Goal: Task Accomplishment & Management: Complete application form

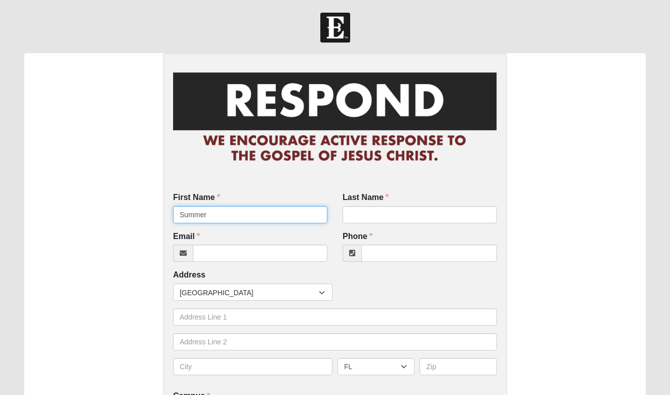
type input "Summer"
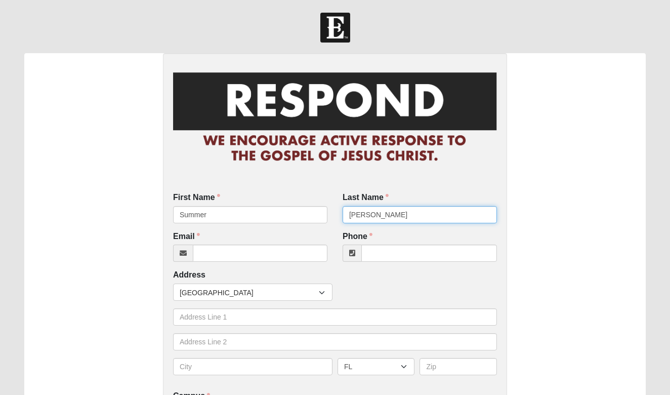
type input "Rutty"
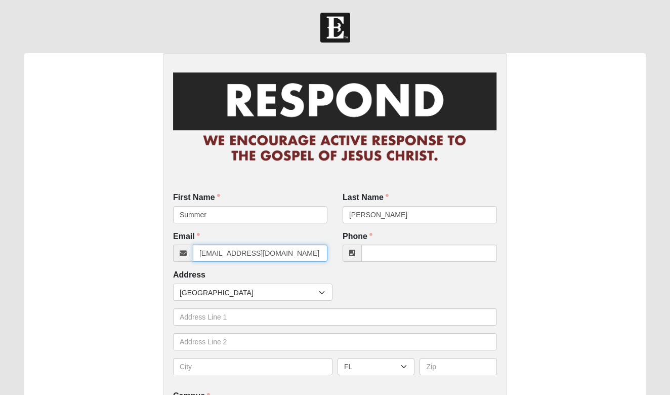
type input "summerrutty08@gmail.com"
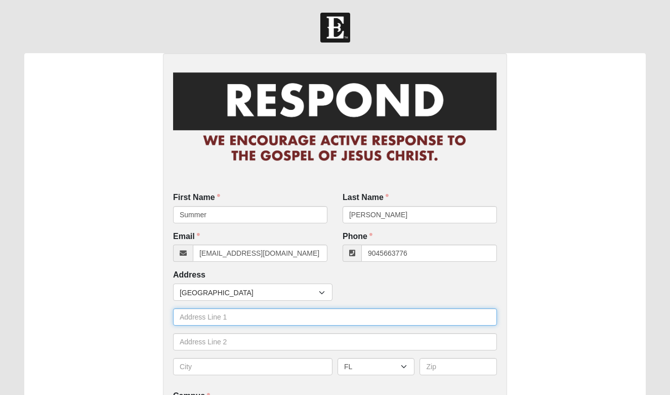
type input "(904) 566-3776"
type input "325 Foxtail Avenue"
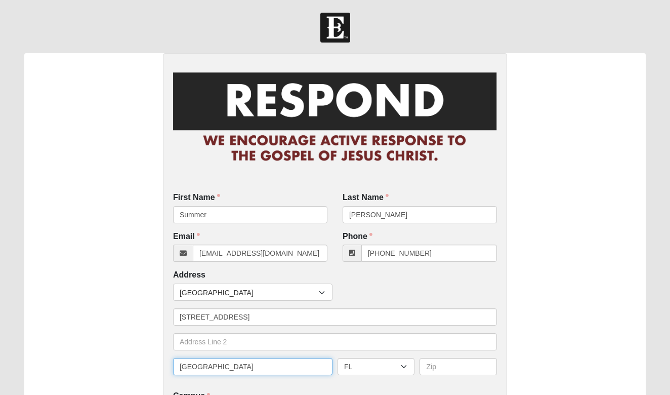
type input "Middleburg"
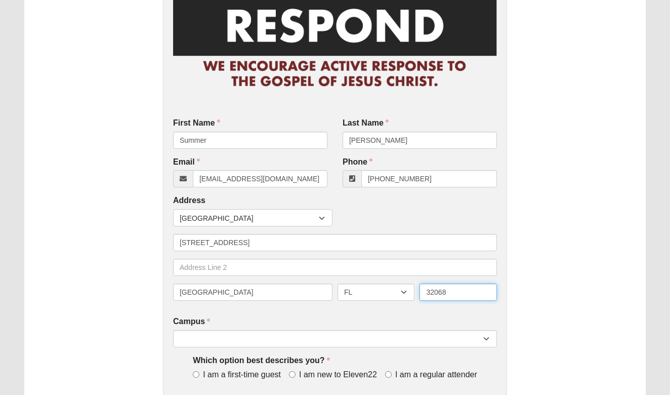
scroll to position [102, 0]
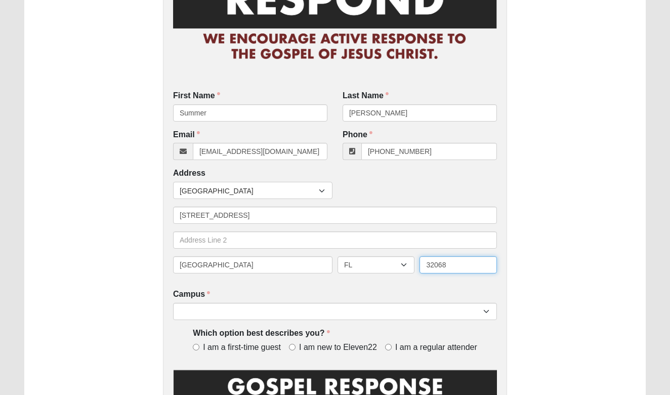
type input "32068"
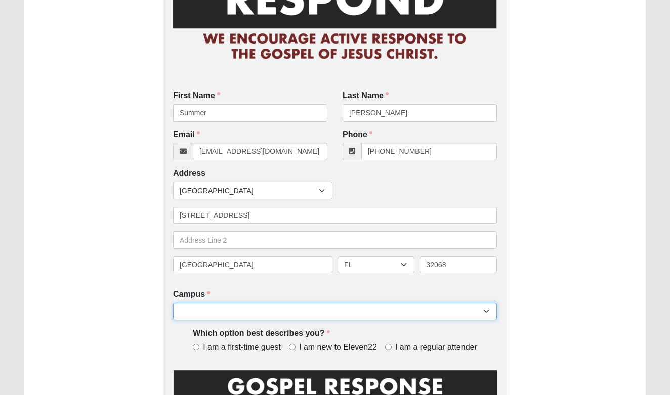
select select "4"
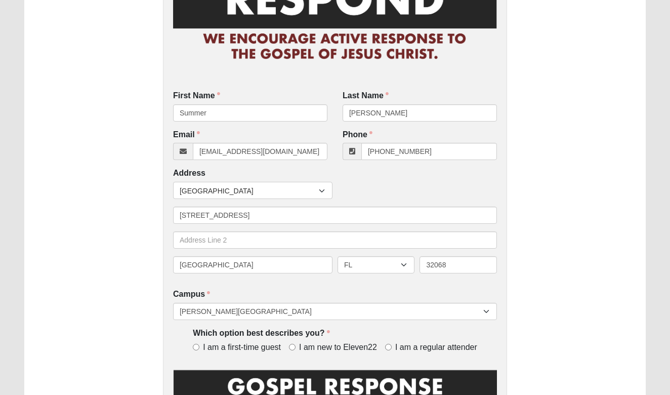
click at [388, 344] on input "I am a regular attender" at bounding box center [388, 346] width 7 height 7
radio input "true"
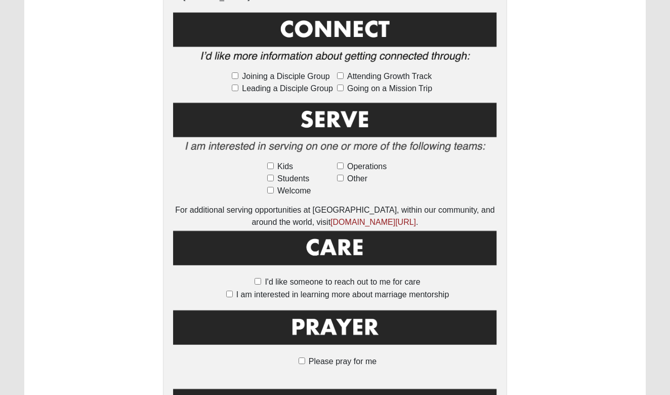
scroll to position [545, 0]
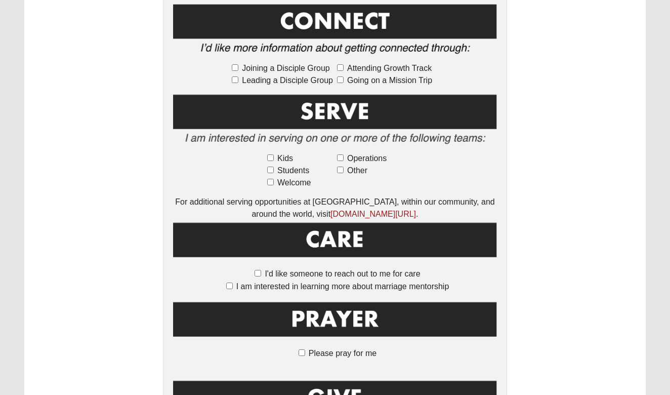
click at [305, 347] on label "Please pray for me" at bounding box center [334, 353] width 83 height 12
click at [305, 349] on input "Please pray for me" at bounding box center [301, 352] width 7 height 7
checkbox input "true"
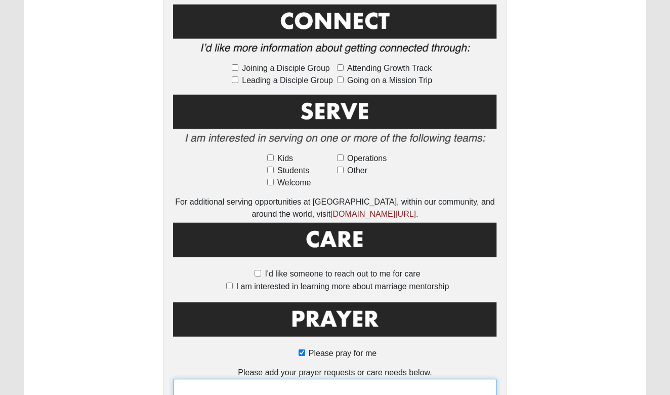
click at [308, 378] on textarea at bounding box center [335, 396] width 324 height 37
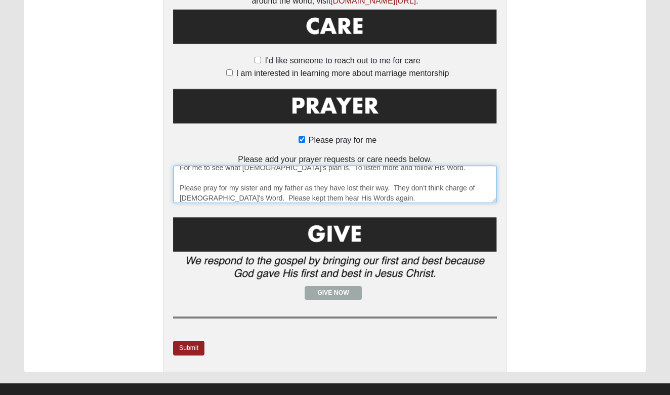
scroll to position [757, 0]
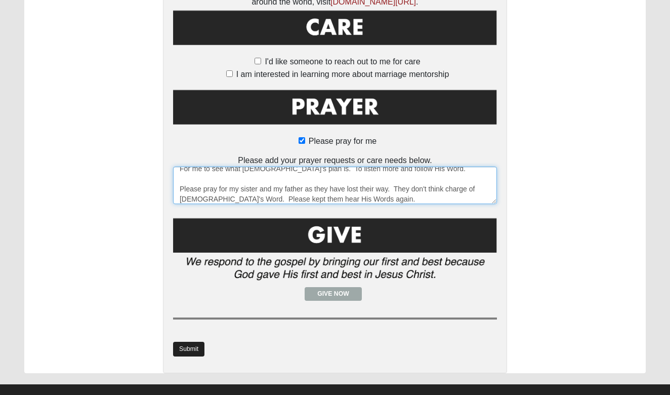
type textarea "For me to see what God's plan is. To listen more and follow His Word. Please pr…"
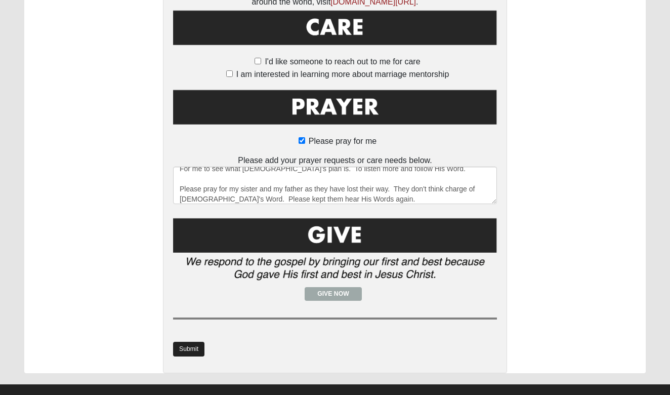
click at [189, 341] on link "Submit" at bounding box center [188, 348] width 31 height 15
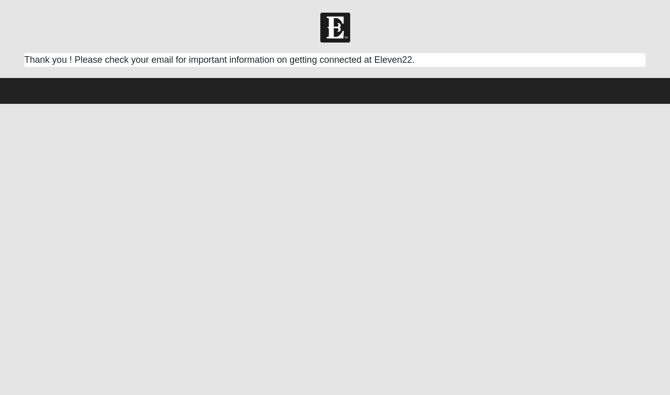
scroll to position [0, 0]
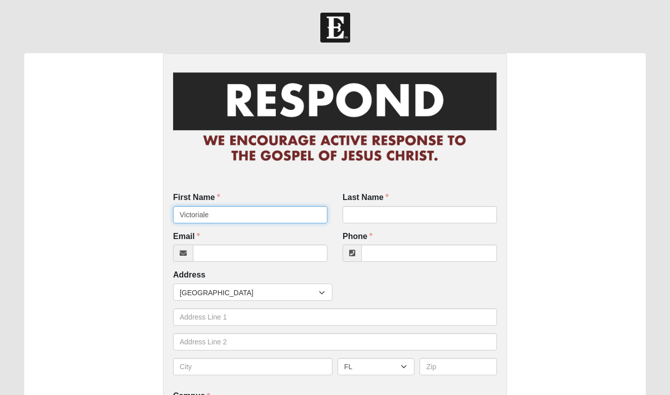
type input "Victoriale"
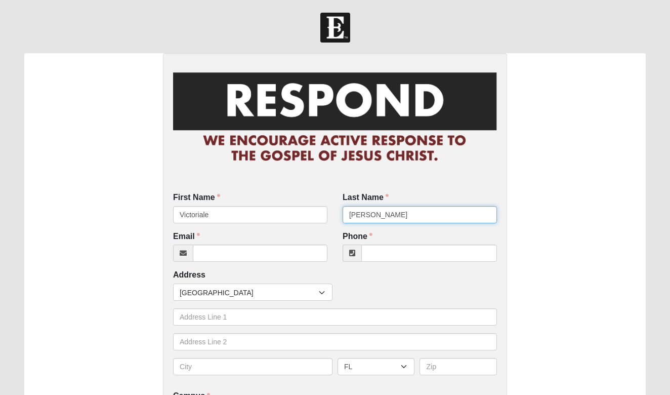
type input "[PERSON_NAME]"
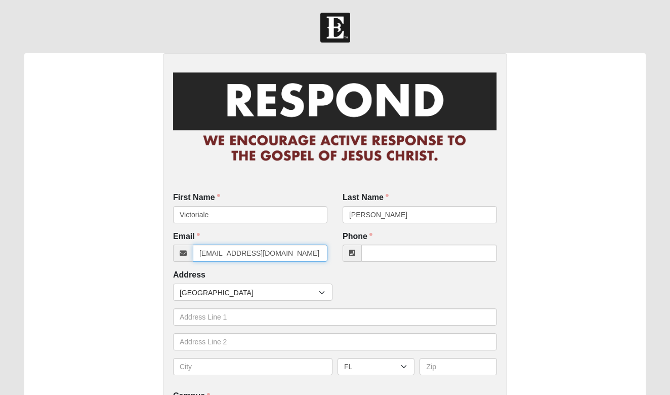
type input "[EMAIL_ADDRESS][DOMAIN_NAME]"
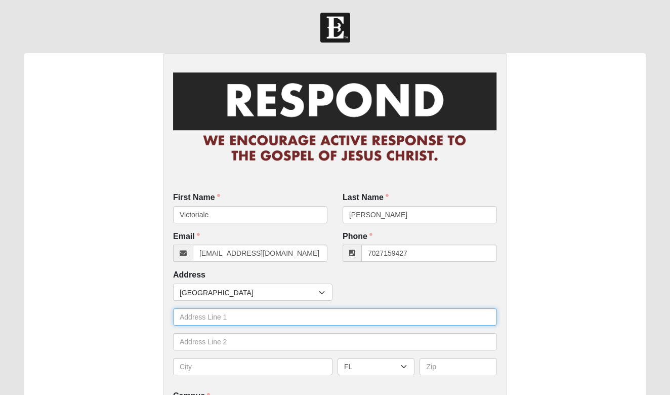
type input "[PHONE_NUMBER]"
type input "[STREET_ADDRESS]"
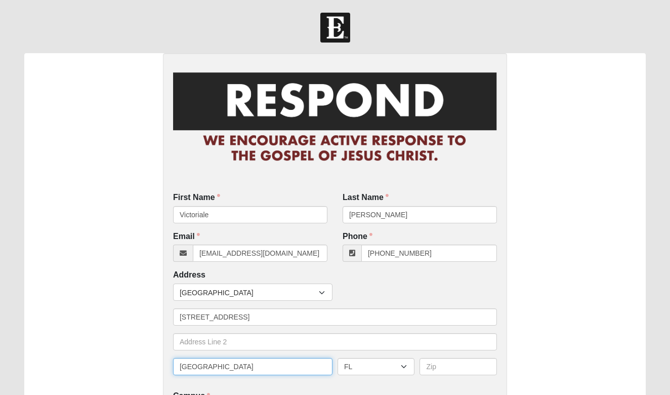
type input "[GEOGRAPHIC_DATA]"
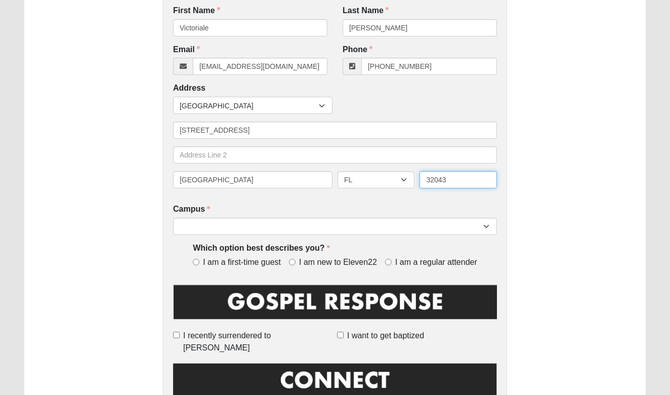
scroll to position [197, 0]
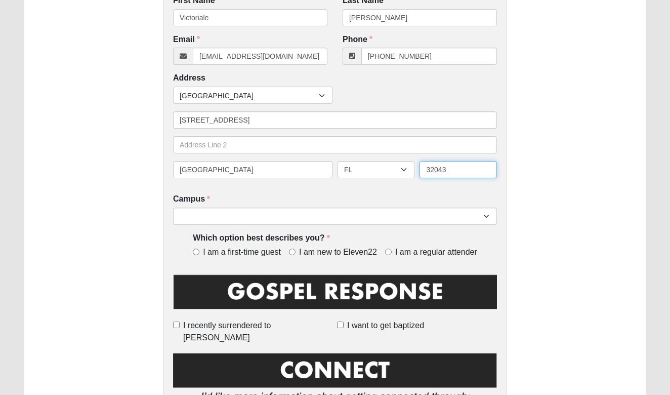
type input "32043"
click at [231, 225] on div "First Name Victoriale First Name is required. Last Name [PERSON_NAME] Last Name…" at bounding box center [335, 369] width 344 height 1027
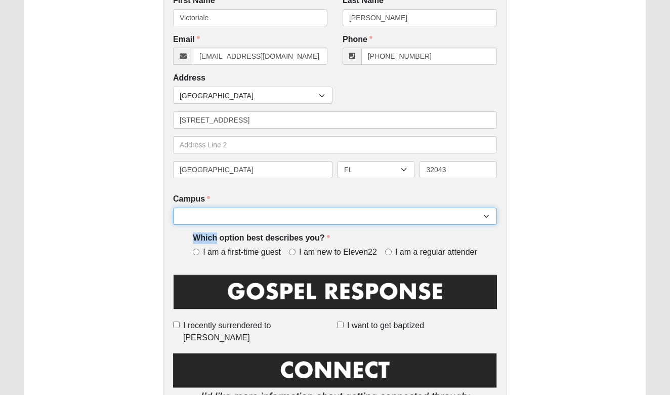
select select "4"
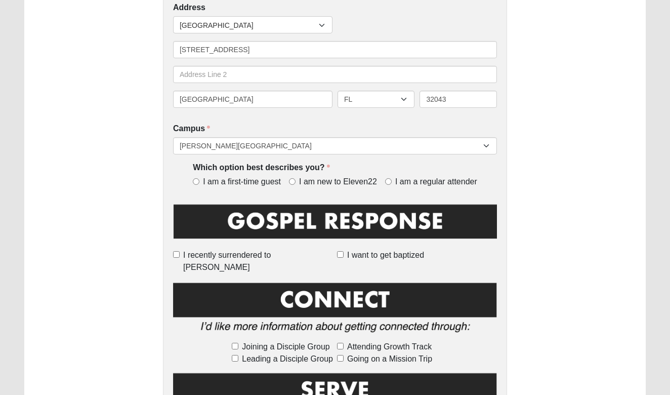
scroll to position [267, 0]
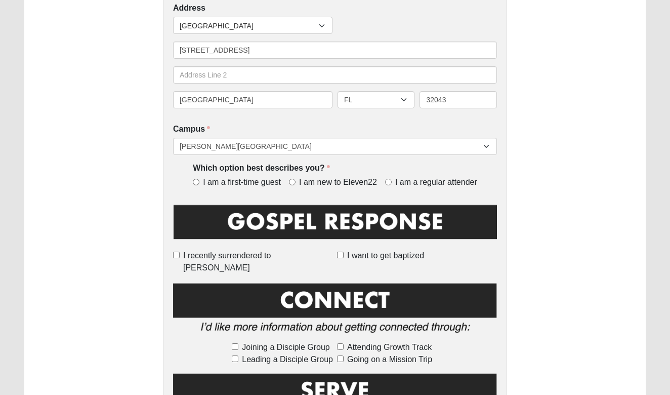
click at [218, 251] on label "I recently surrendered to [PERSON_NAME]" at bounding box center [253, 261] width 160 height 24
click at [180, 251] on input "I recently surrendered to [PERSON_NAME]" at bounding box center [176, 254] width 7 height 7
checkbox input "true"
click at [392, 178] on label "I am a regular attender" at bounding box center [431, 183] width 92 height 12
click at [391, 179] on input "I am a regular attender" at bounding box center [388, 182] width 7 height 7
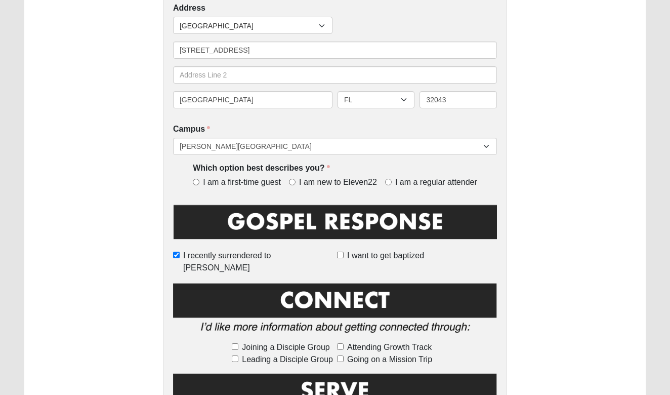
radio input "true"
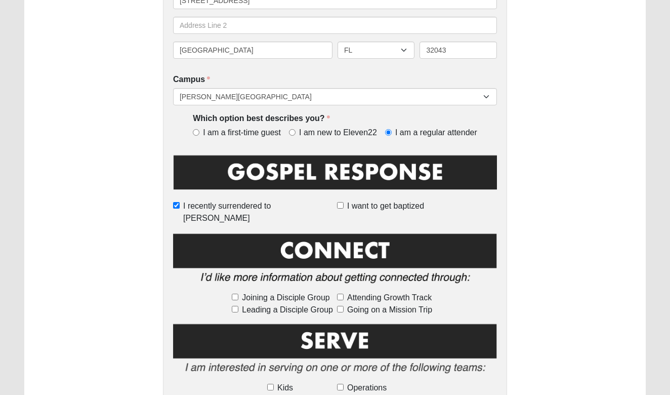
scroll to position [317, 0]
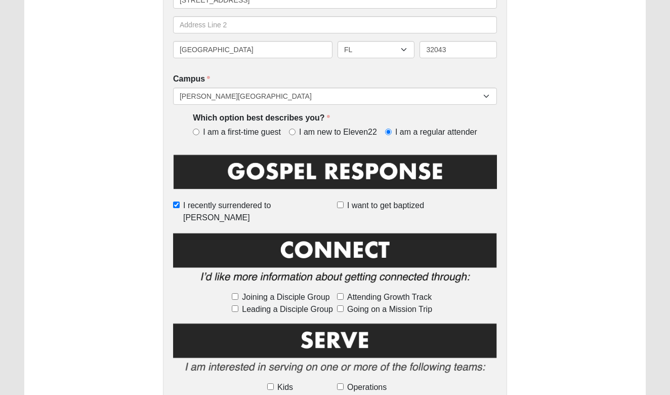
click at [235, 293] on input "Joining a Disciple Group" at bounding box center [235, 296] width 7 height 7
checkbox input "true"
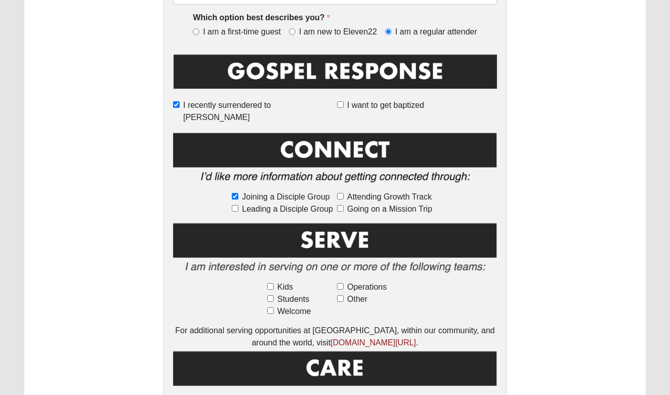
scroll to position [423, 0]
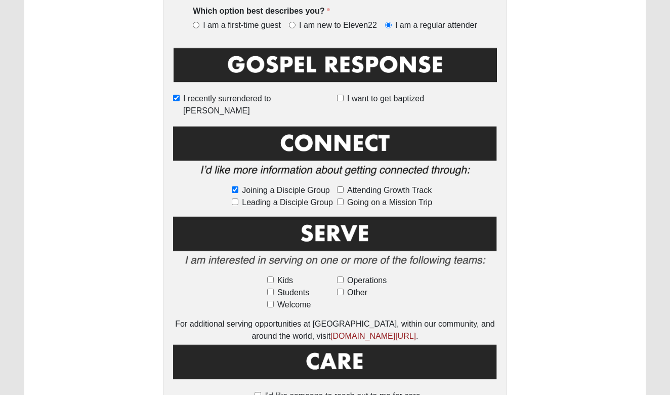
click at [271, 276] on input "Kids" at bounding box center [270, 279] width 7 height 7
checkbox input "true"
click at [271, 297] on div "Kids Students Welcome Operations Other For additional serving opportunities at …" at bounding box center [335, 277] width 324 height 127
click at [272, 300] on input "Welcome" at bounding box center [270, 303] width 7 height 7
checkbox input "true"
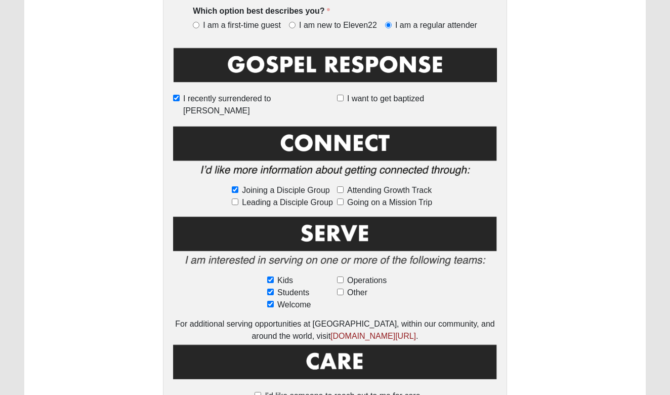
click at [339, 276] on input "Operations" at bounding box center [340, 279] width 7 height 7
checkbox input "true"
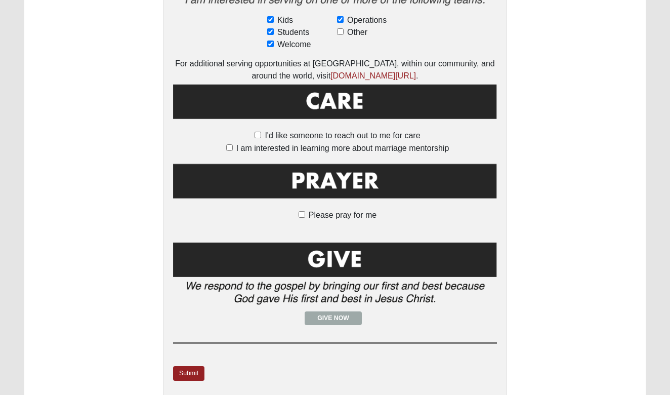
scroll to position [684, 0]
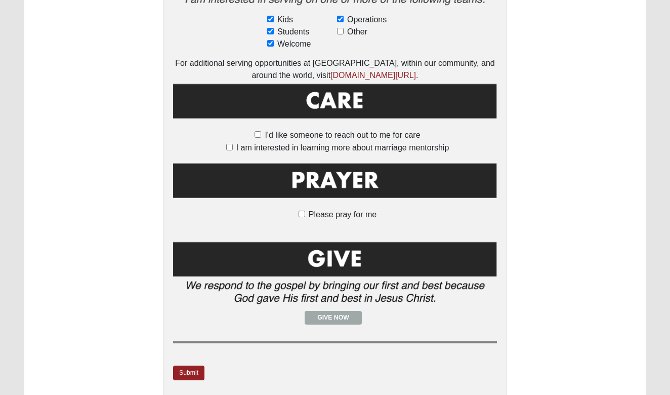
click at [303, 210] on input "Please pray for me" at bounding box center [301, 213] width 7 height 7
checkbox input "true"
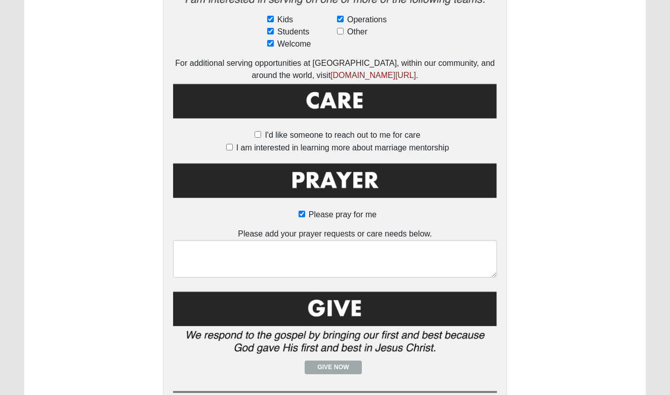
scroll to position [644, 0]
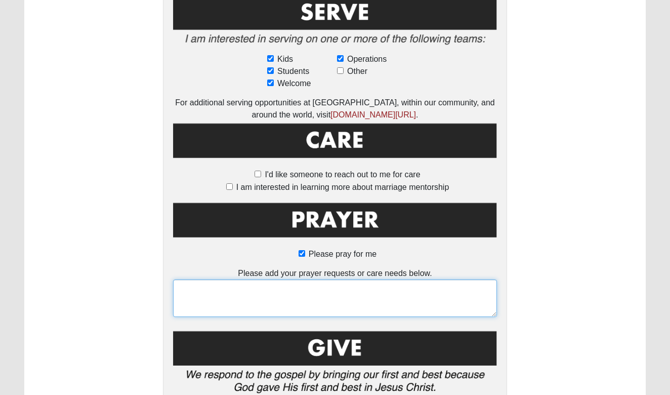
click at [299, 279] on textarea at bounding box center [335, 297] width 324 height 37
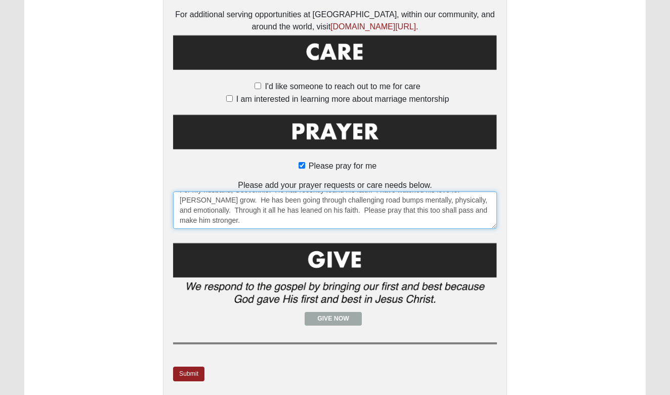
scroll to position [746, 0]
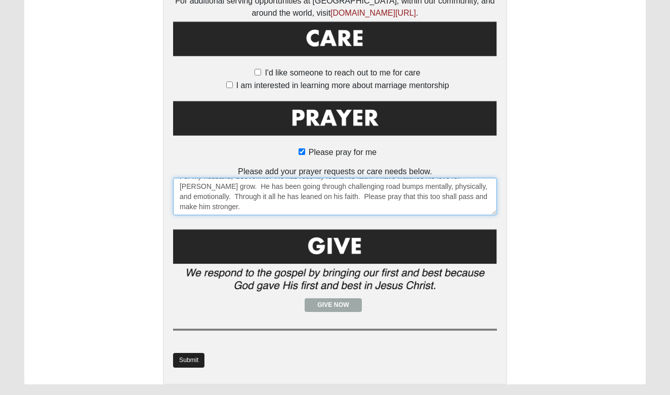
type textarea "For my husband, Geovonnie. He has recently found his faith. I have watched his …"
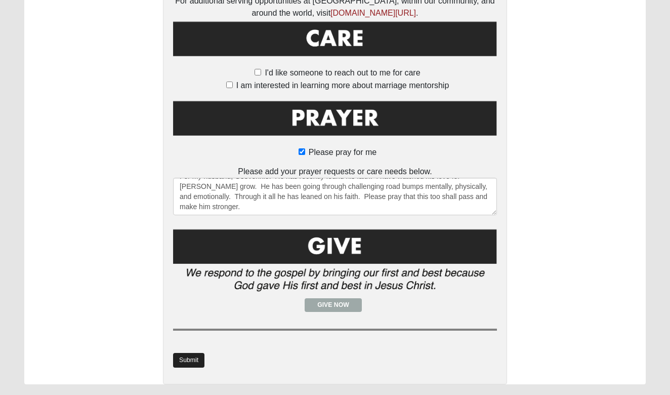
click at [194, 353] on link "Submit" at bounding box center [188, 360] width 31 height 15
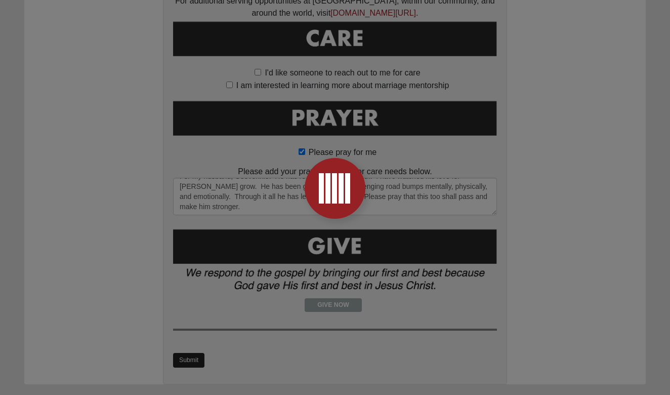
scroll to position [0, 0]
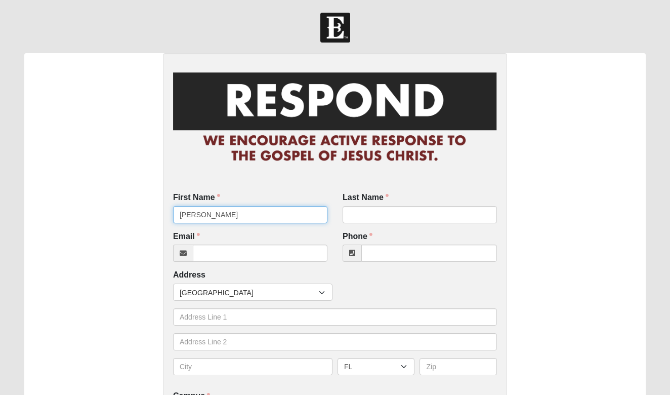
type input "Hannah"
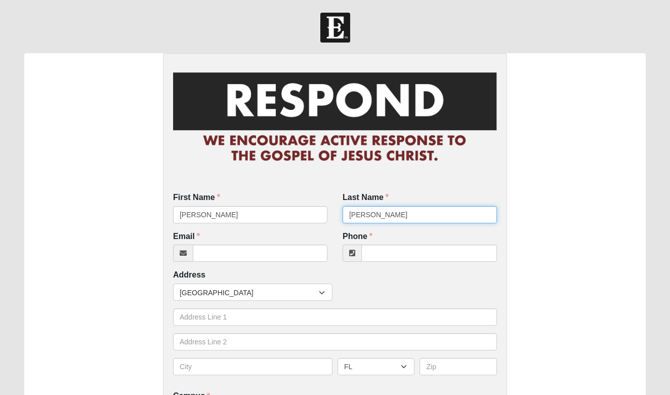
type input "Shipman"
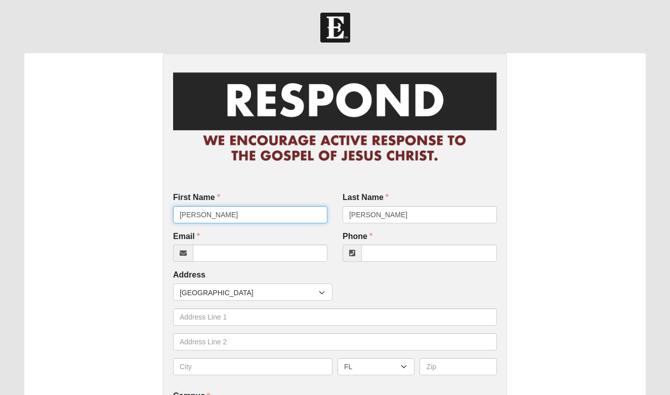
click at [213, 209] on input "Hannah" at bounding box center [250, 214] width 154 height 17
type input "Geovonnie"
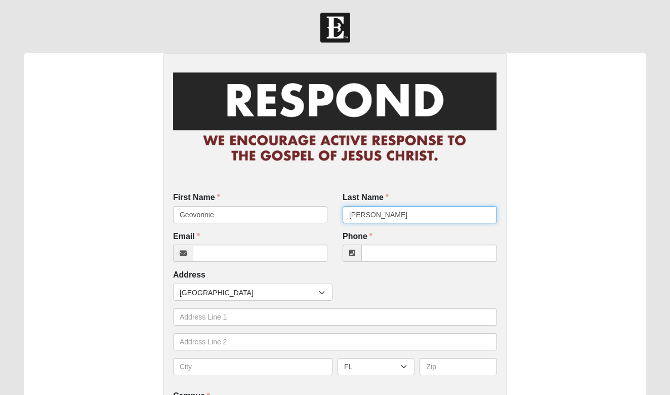
type input "[PERSON_NAME]"
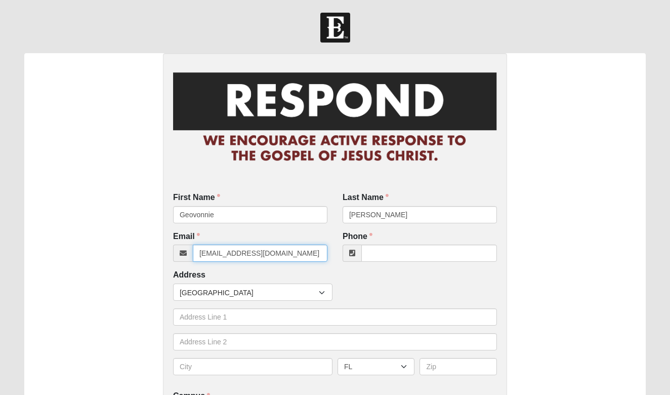
type input "geos007@live.com"
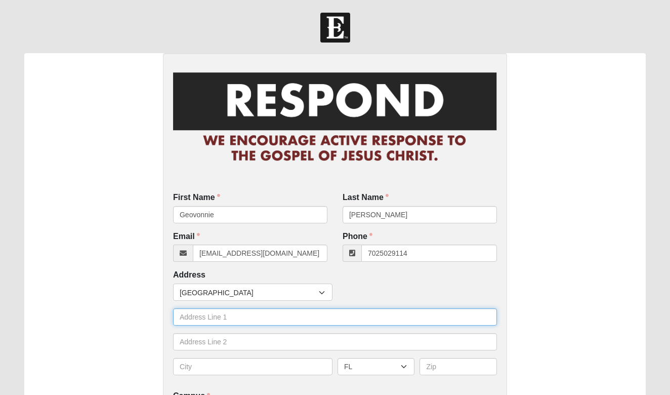
type input "(702) 502-9114"
click at [215, 320] on input "text" at bounding box center [335, 316] width 324 height 17
type input "2599 Oak Stream Dr."
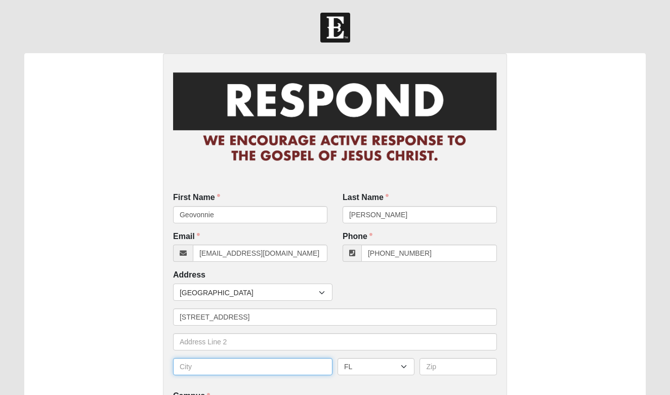
type input "F"
type input "[GEOGRAPHIC_DATA]"
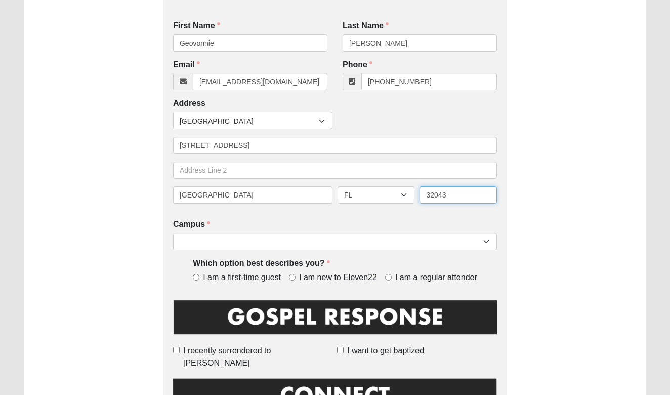
scroll to position [182, 0]
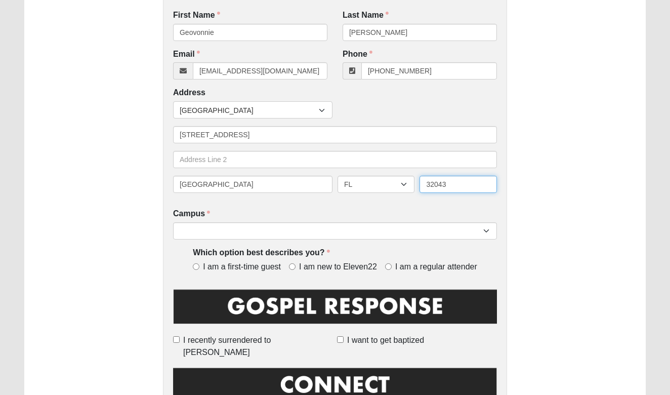
type input "32043"
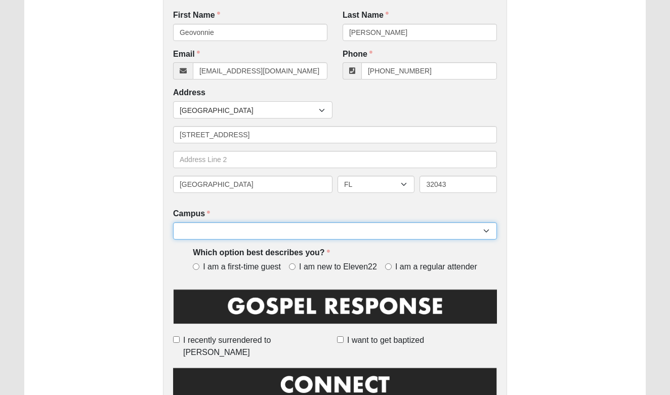
select select "4"
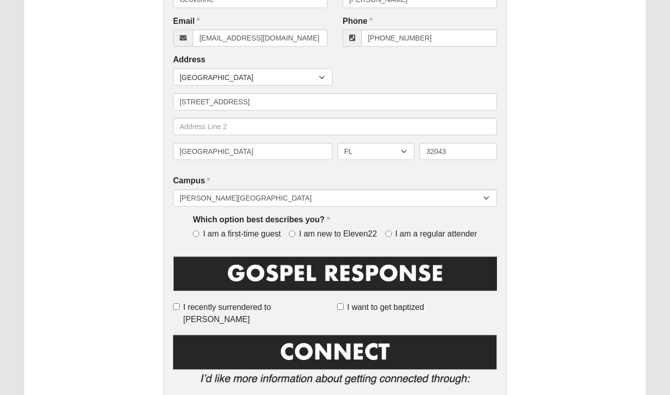
scroll to position [214, 0]
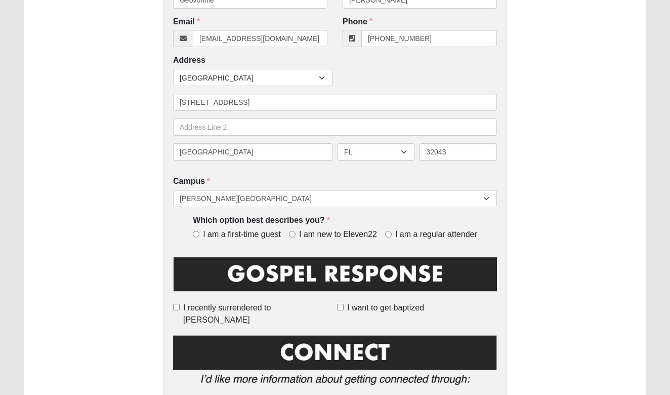
click at [180, 305] on input "I recently surrendered to [PERSON_NAME]" at bounding box center [176, 306] width 7 height 7
checkbox input "true"
click at [341, 307] on input "I want to get baptized" at bounding box center [340, 306] width 7 height 7
checkbox input "true"
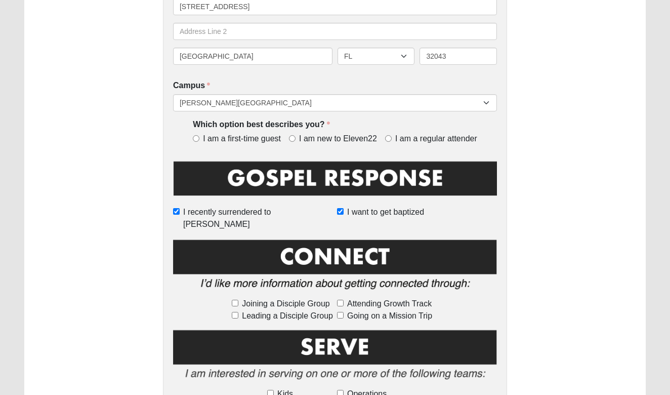
scroll to position [338, 0]
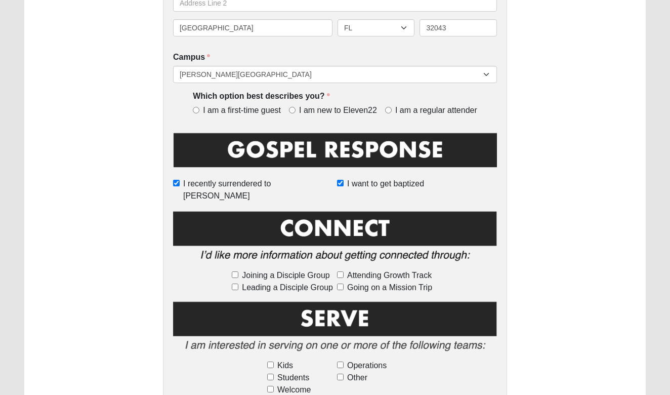
click at [340, 361] on input "Operations" at bounding box center [340, 364] width 7 height 7
checkbox input "true"
click at [269, 385] on input "Welcome" at bounding box center [270, 388] width 7 height 7
checkbox input "true"
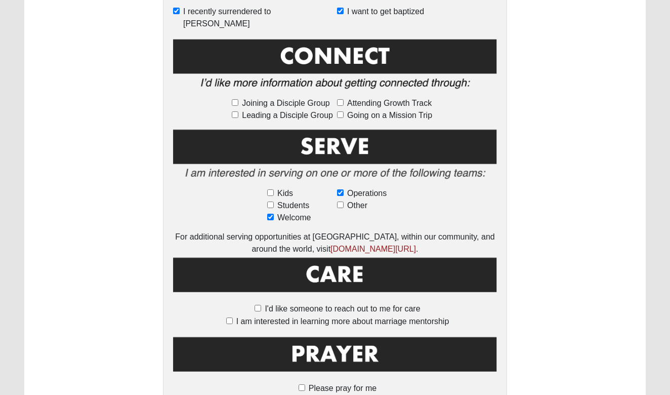
scroll to position [511, 0]
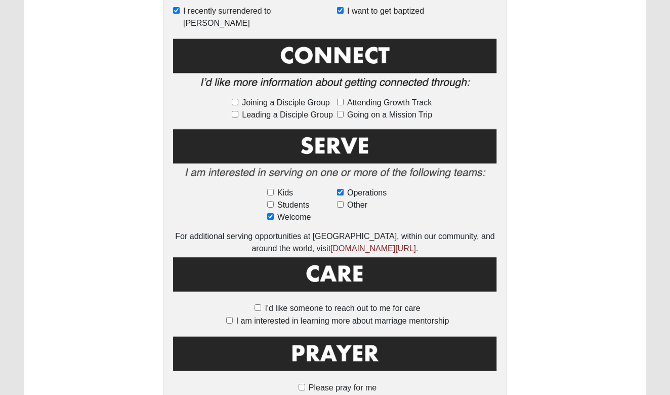
click at [228, 317] on input "I am interested in learning more about marriage mentorship" at bounding box center [229, 320] width 7 height 7
checkbox input "true"
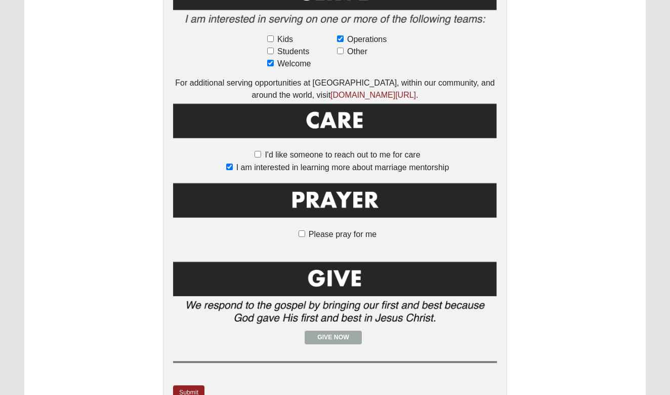
scroll to position [665, 0]
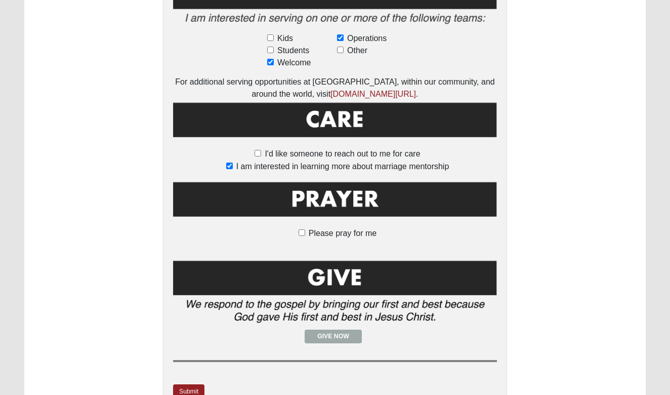
click at [300, 229] on input "Please pray for me" at bounding box center [301, 232] width 7 height 7
checkbox input "true"
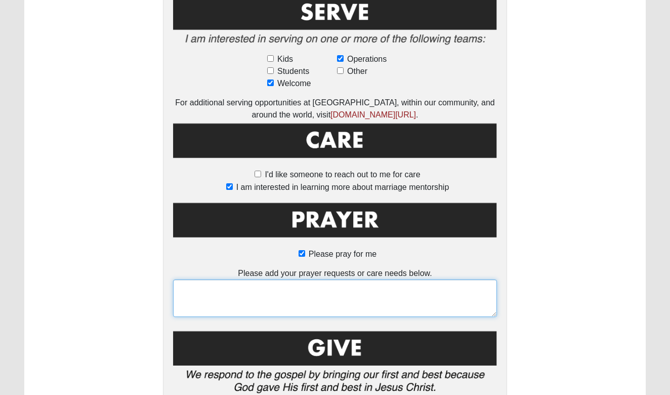
click at [304, 279] on textarea at bounding box center [335, 297] width 324 height 37
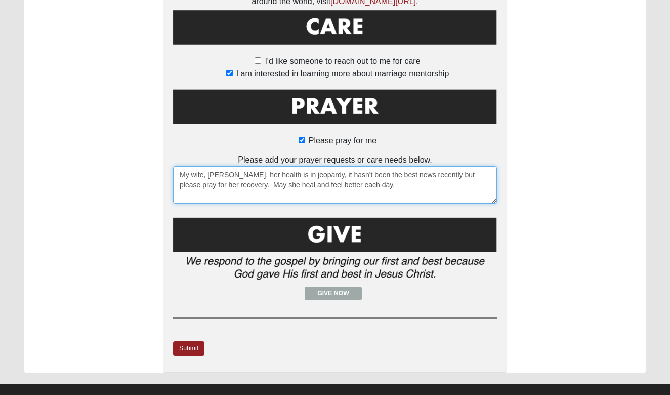
scroll to position [757, 0]
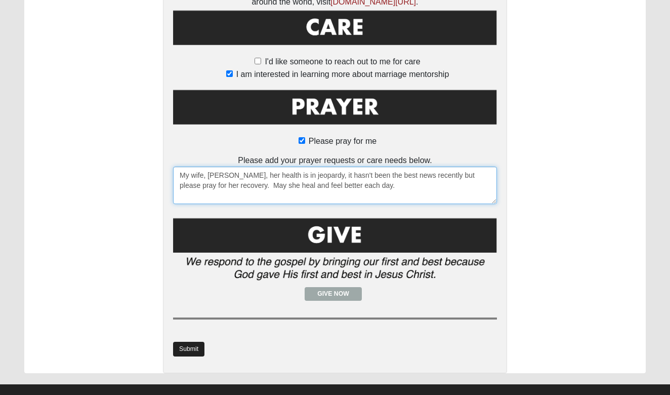
type textarea "My wife, Victoriale, her health is in jeopardy, it hasn't been the best news re…"
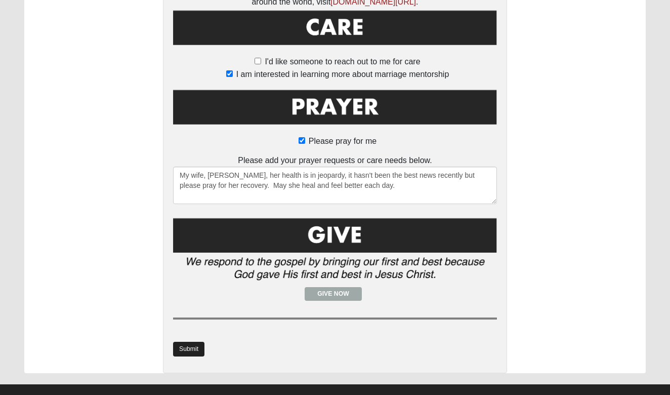
click at [182, 341] on link "Submit" at bounding box center [188, 348] width 31 height 15
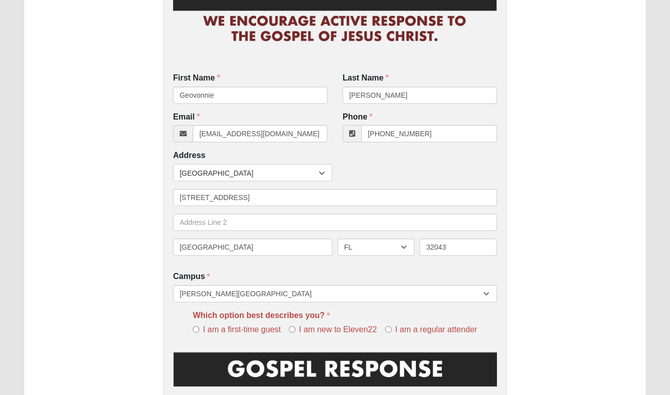
scroll to position [202, 0]
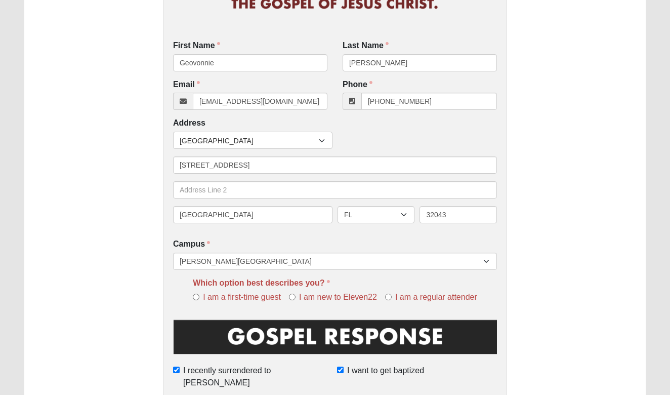
click at [387, 294] on input "I am a regular attender" at bounding box center [388, 296] width 7 height 7
radio input "true"
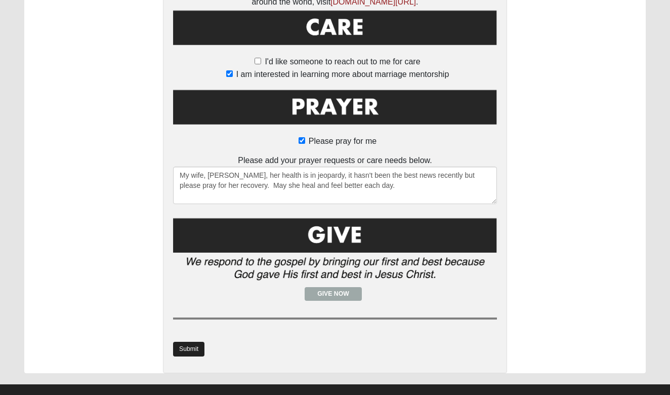
click at [180, 341] on link "Submit" at bounding box center [188, 348] width 31 height 15
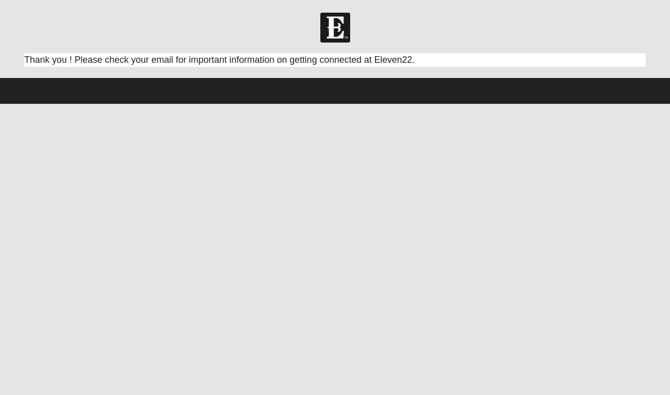
scroll to position [0, 0]
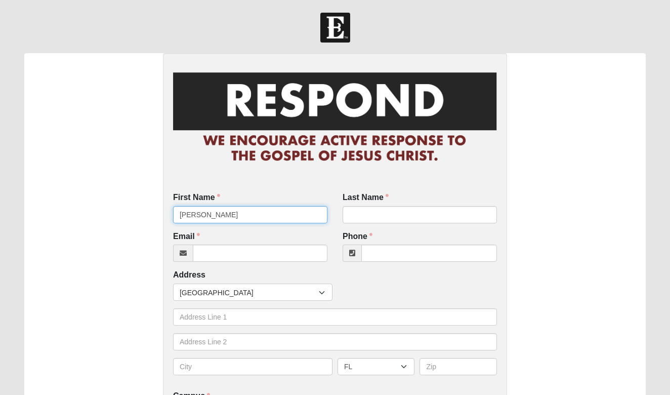
type input "Robbie"
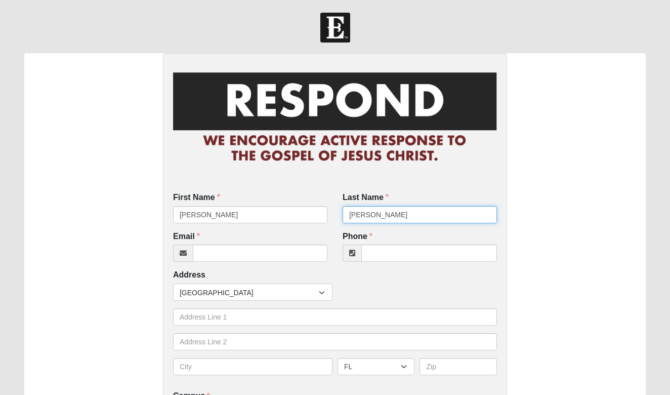
type input "Inscoe"
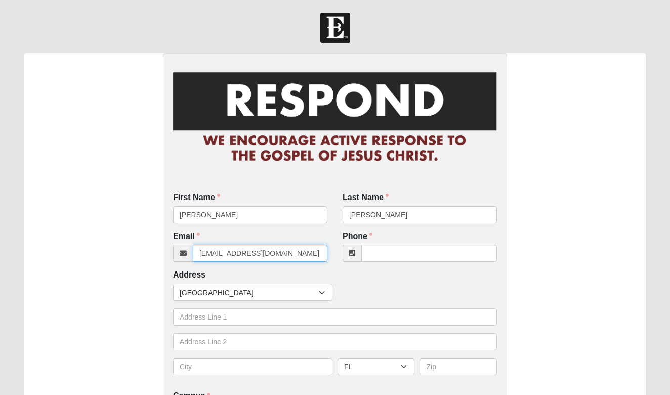
type input "noemail@coe22.com"
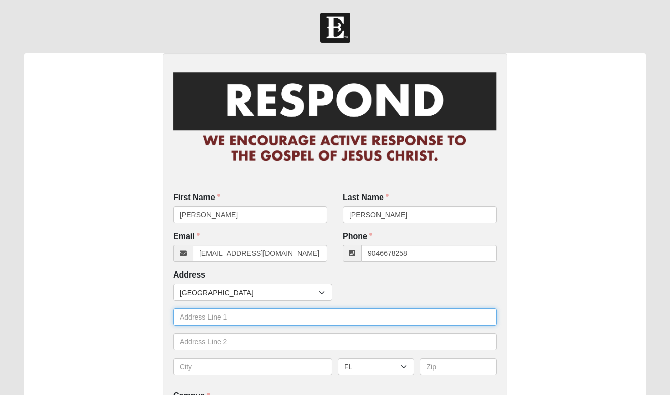
type input "(904) 667-8258"
type input "221 North Street"
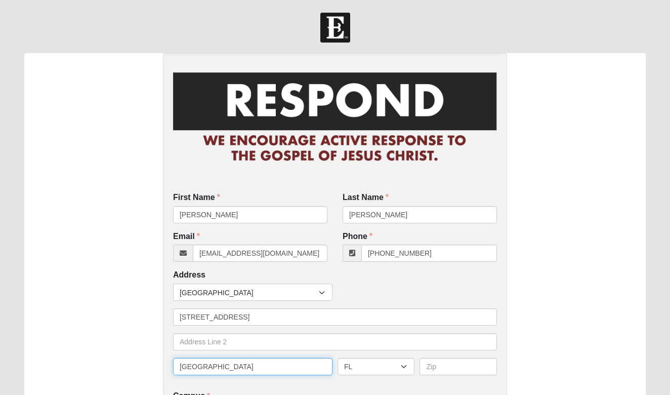
type input "[GEOGRAPHIC_DATA]"
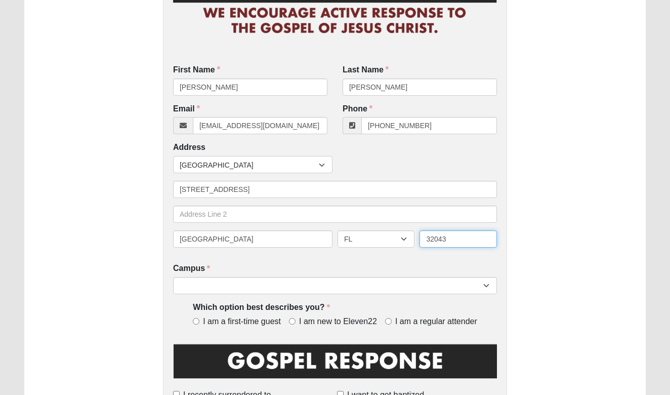
scroll to position [128, 0]
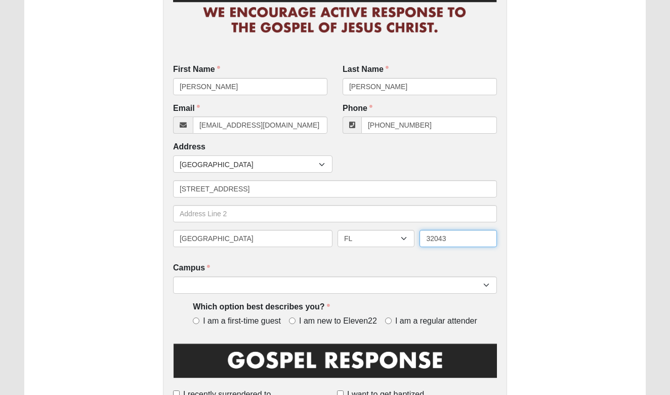
type input "32043"
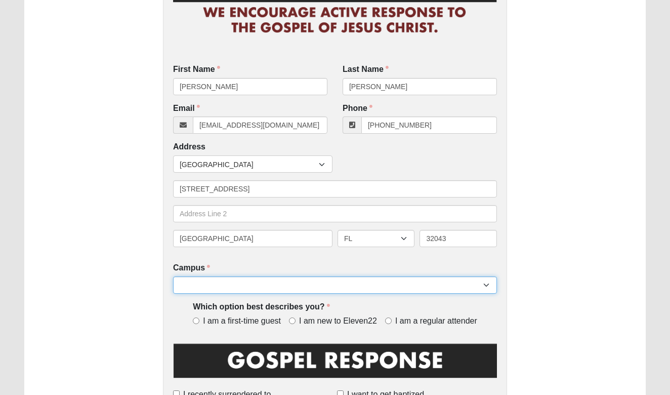
select select "4"
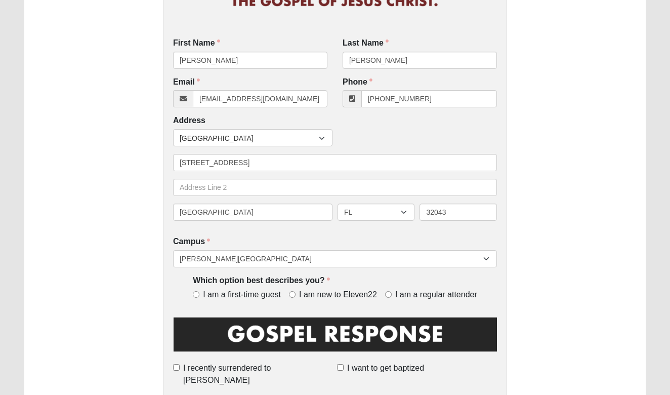
scroll to position [155, 0]
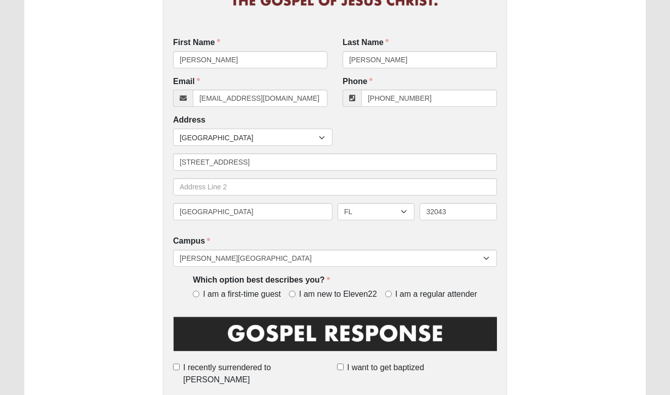
click at [294, 290] on input "I am new to Eleven22" at bounding box center [292, 293] width 7 height 7
radio input "true"
click at [180, 363] on input "I recently surrendered to [PERSON_NAME]" at bounding box center [176, 366] width 7 height 7
checkbox input "true"
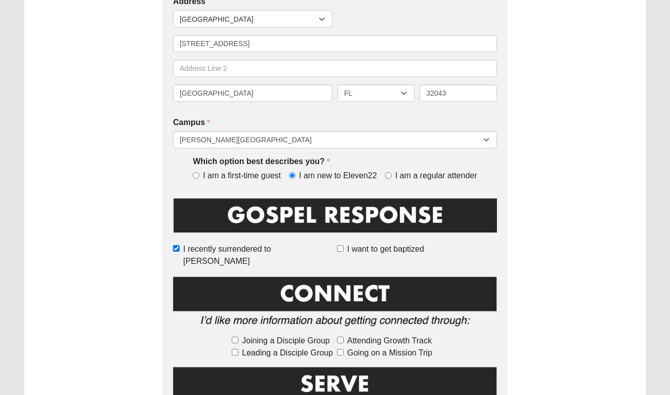
scroll to position [277, 0]
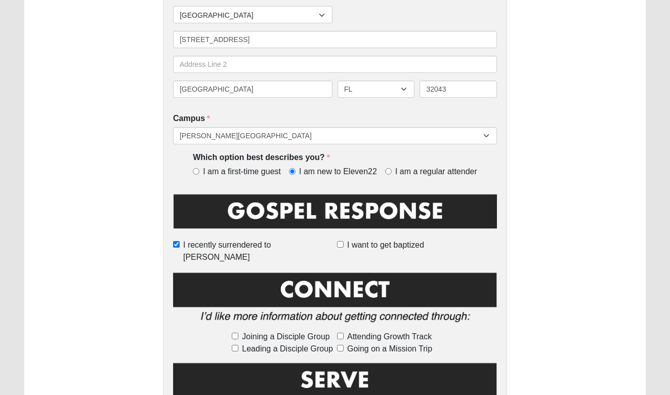
click at [341, 332] on input "Attending Growth Track" at bounding box center [340, 335] width 7 height 7
checkbox input "true"
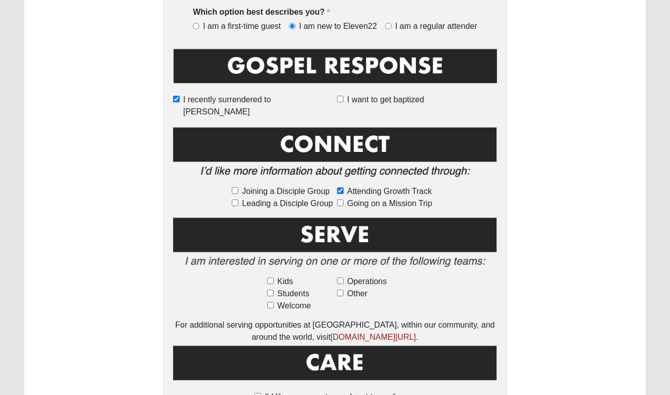
scroll to position [424, 0]
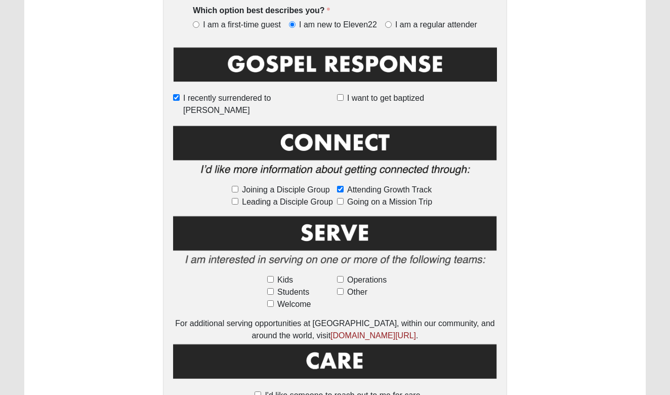
click at [272, 288] on input "Students" at bounding box center [270, 291] width 7 height 7
checkbox input "true"
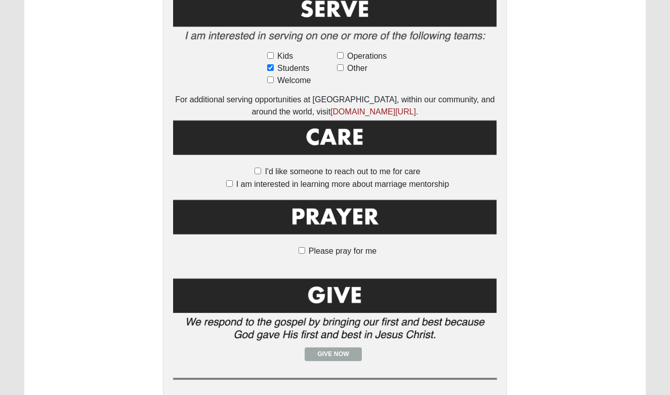
scroll to position [656, 0]
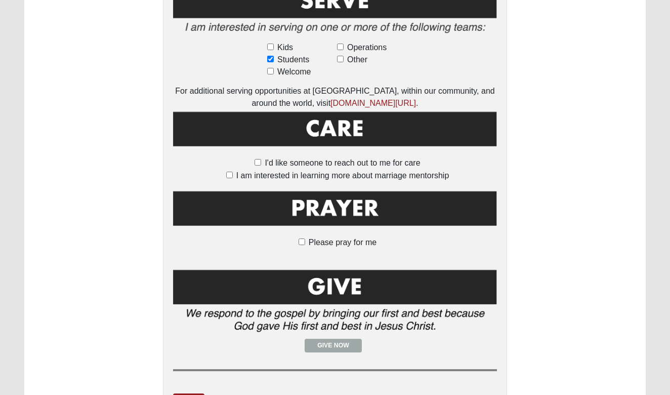
click at [260, 159] on input "I'd like someone to reach out to me for care" at bounding box center [257, 162] width 7 height 7
checkbox input "true"
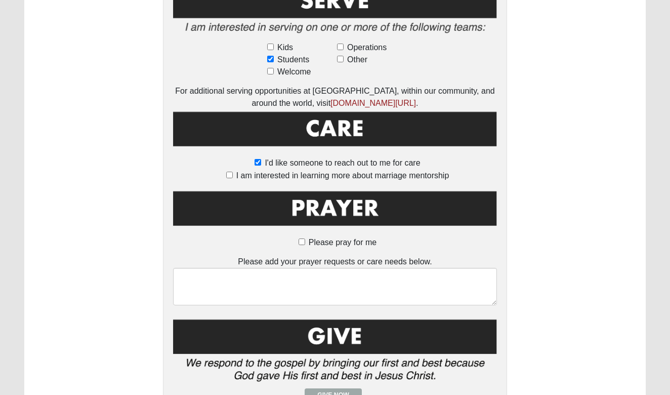
scroll to position [644, 0]
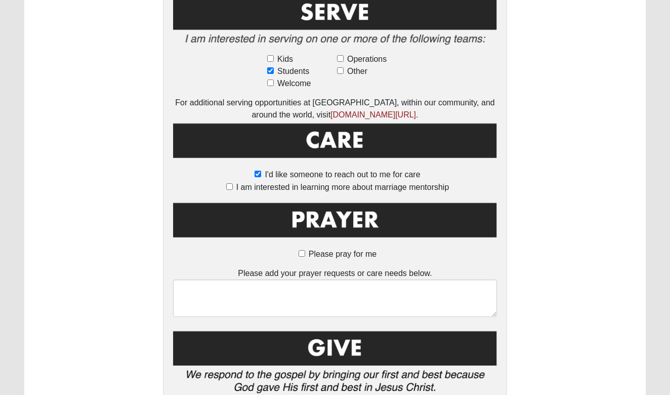
click at [303, 250] on input "Please pray for me" at bounding box center [301, 253] width 7 height 7
checkbox input "true"
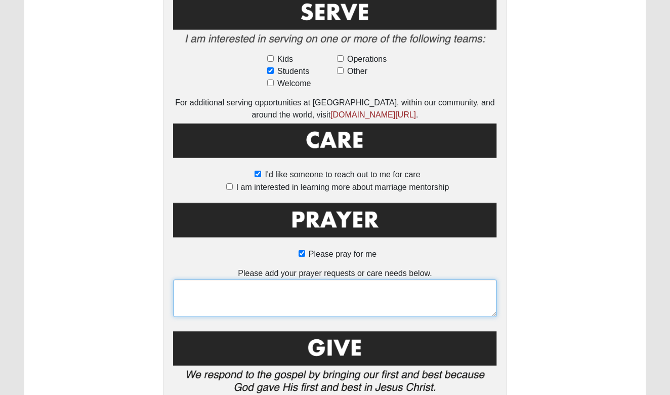
click at [301, 286] on textarea at bounding box center [335, 297] width 324 height 37
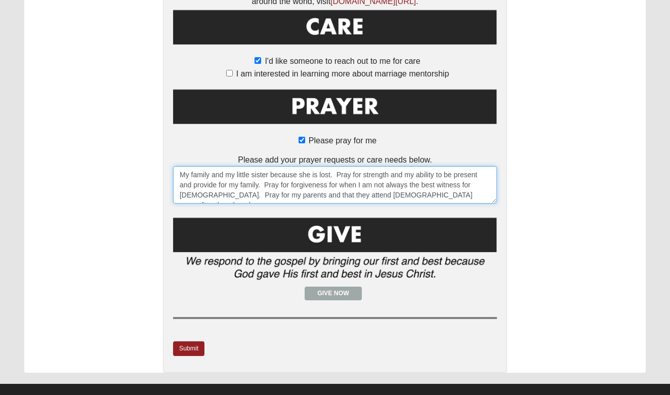
scroll to position [757, 0]
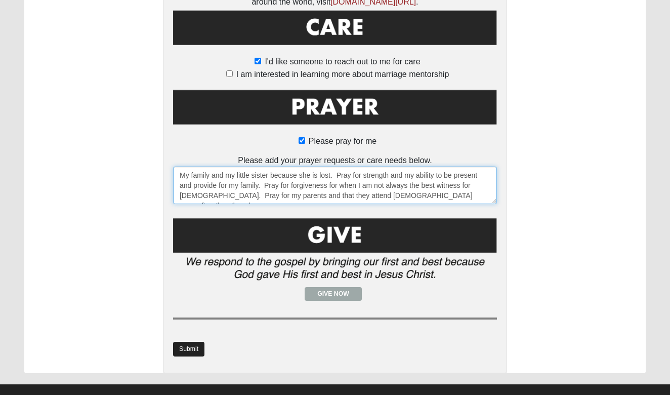
type textarea "My family and my little sister because she is lost. Pray for strength and my ab…"
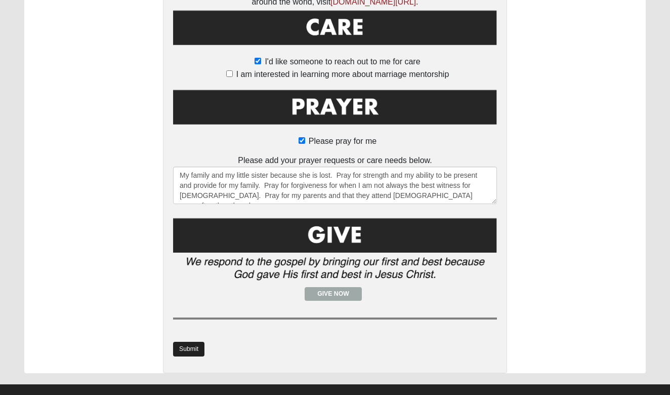
click at [195, 341] on link "Submit" at bounding box center [188, 348] width 31 height 15
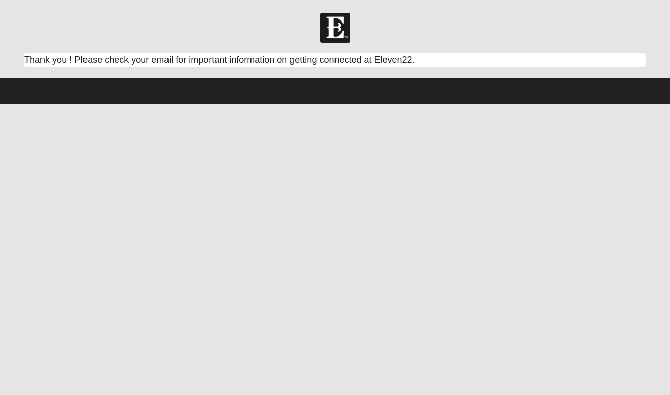
scroll to position [0, 0]
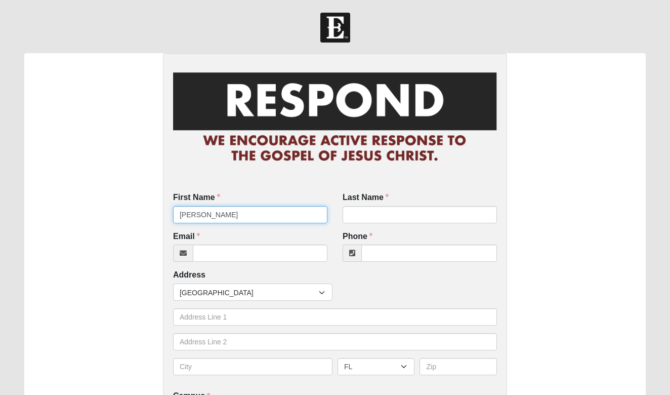
type input "[PERSON_NAME]"
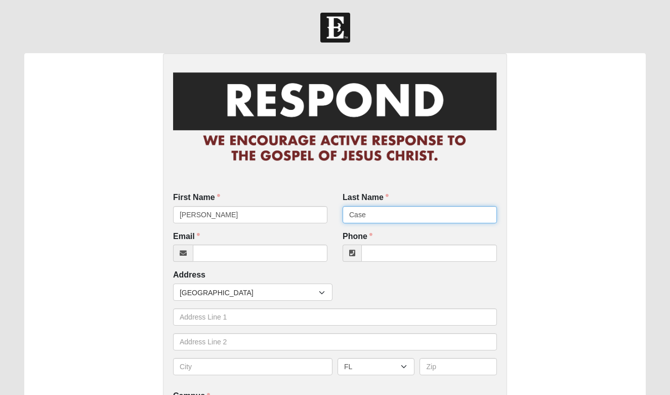
type input "Case"
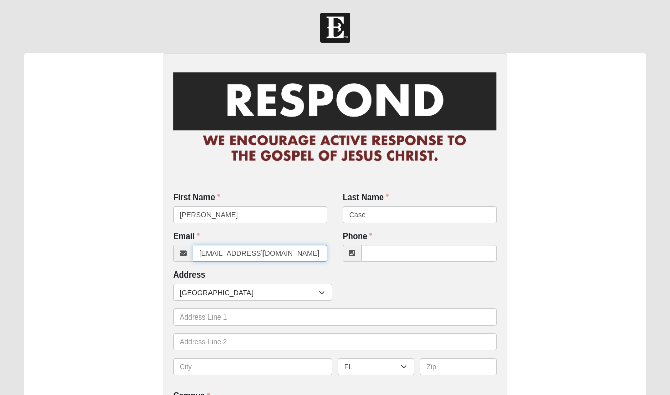
type input "[EMAIL_ADDRESS][DOMAIN_NAME]"
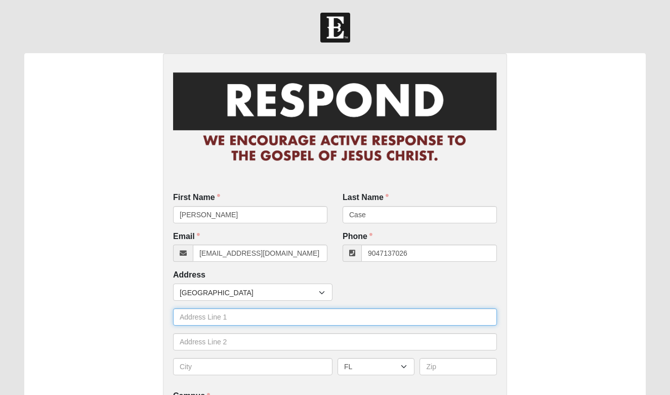
type input "[PHONE_NUMBER]"
type input "221 North Street"
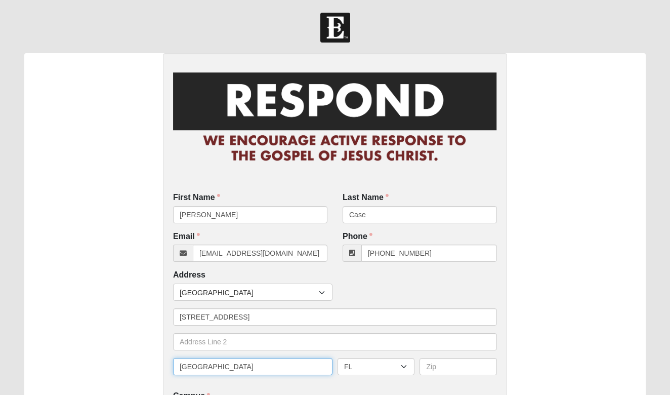
type input "[GEOGRAPHIC_DATA]"
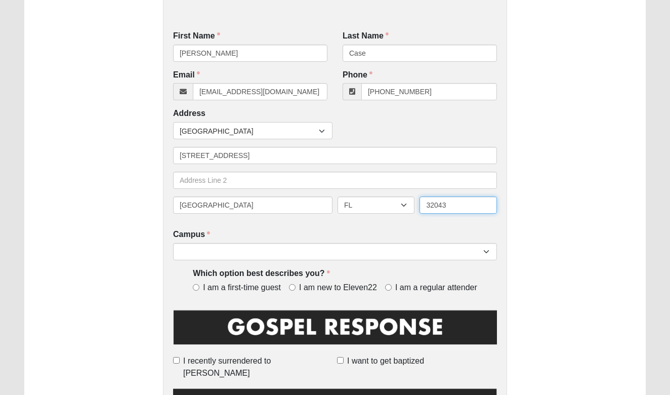
scroll to position [211, 0]
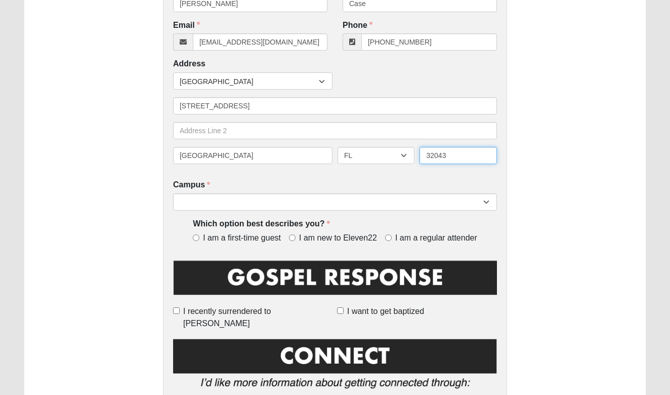
type input "32043"
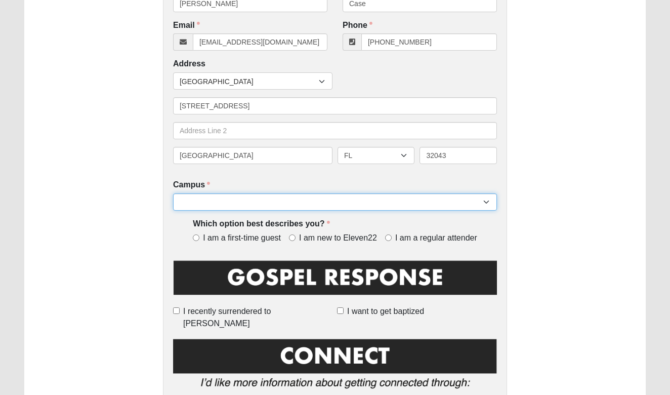
select select "4"
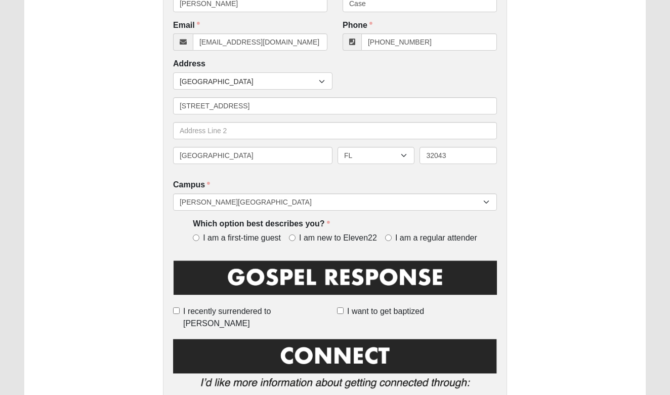
click at [340, 310] on input "I want to get baptized" at bounding box center [340, 310] width 7 height 7
checkbox input "true"
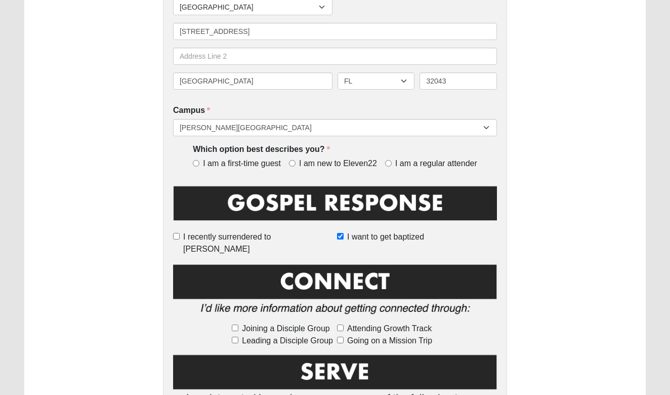
scroll to position [291, 0]
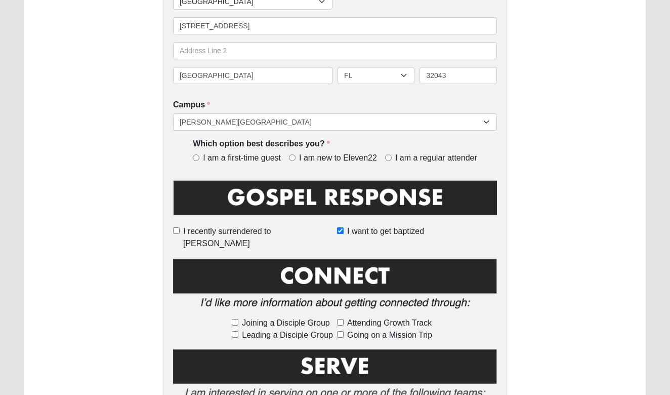
click at [234, 319] on input "Joining a Disciple Group" at bounding box center [235, 322] width 7 height 7
checkbox input "true"
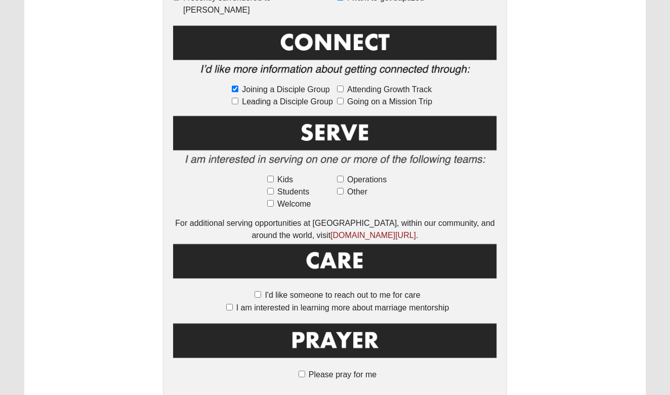
scroll to position [546, 0]
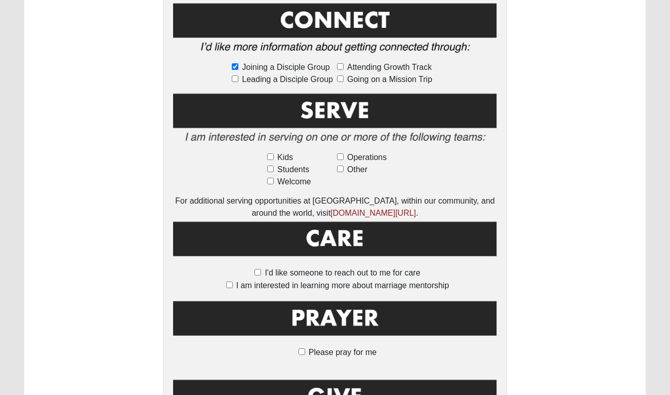
click at [228, 281] on input "I am interested in learning more about marriage mentorship" at bounding box center [229, 284] width 7 height 7
checkbox input "true"
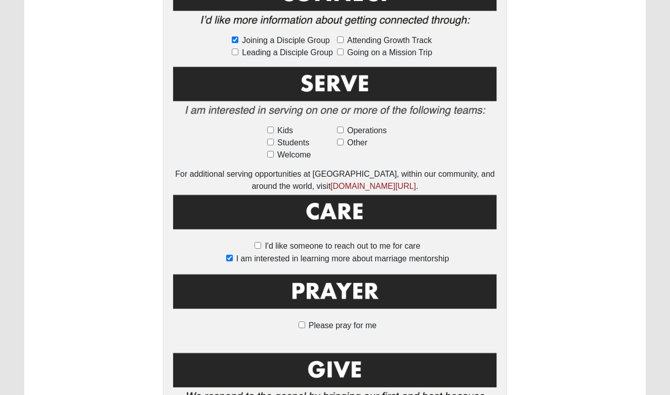
scroll to position [579, 0]
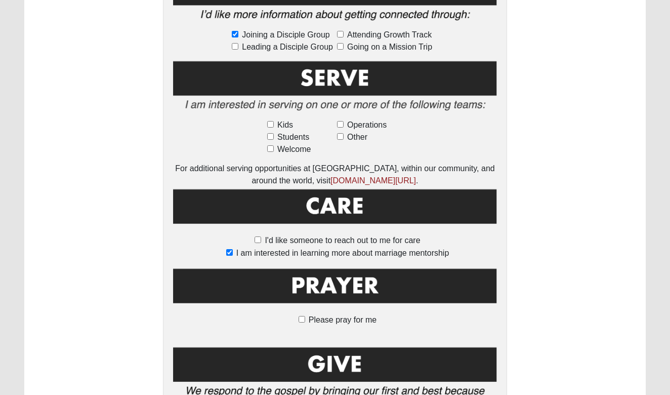
click at [300, 316] on input "Please pray for me" at bounding box center [301, 319] width 7 height 7
checkbox input "true"
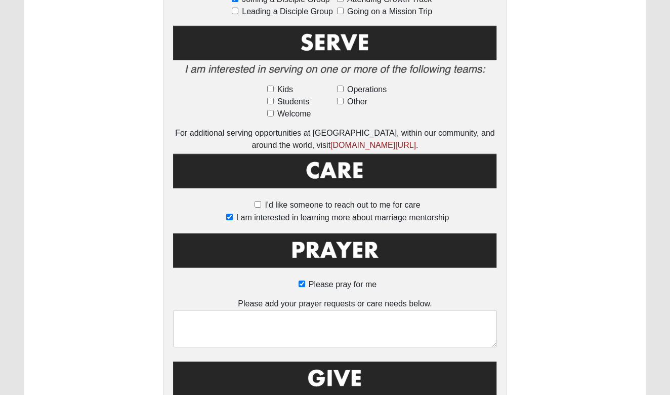
scroll to position [643, 0]
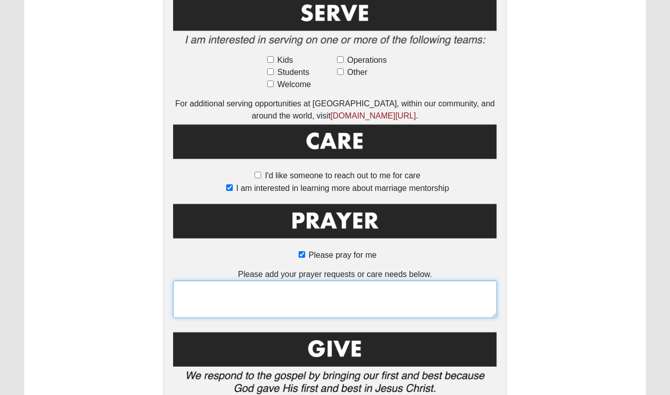
click at [304, 280] on textarea at bounding box center [335, 298] width 324 height 37
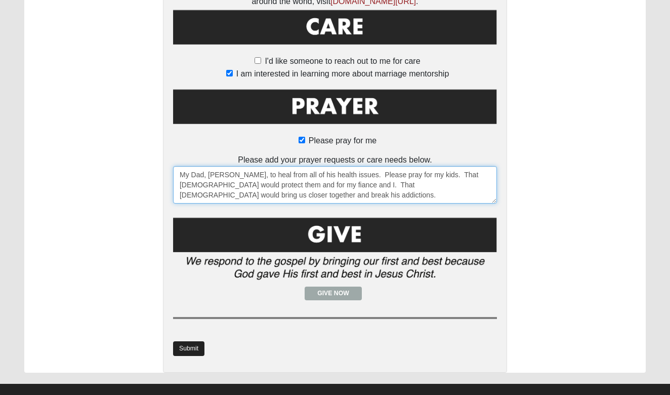
scroll to position [757, 0]
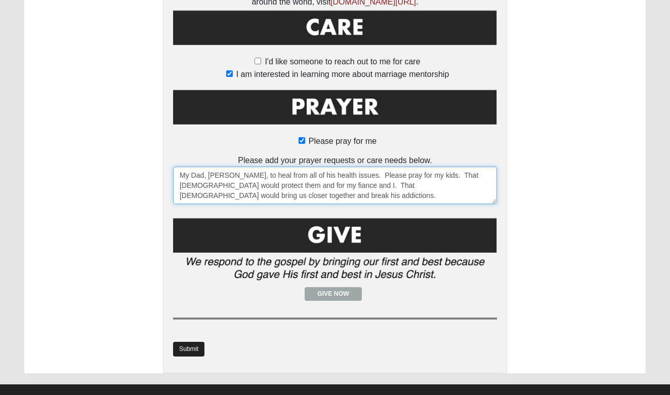
type textarea "My Dad, Dwayne, to heal from all of his health issues. Please pray for my kids.…"
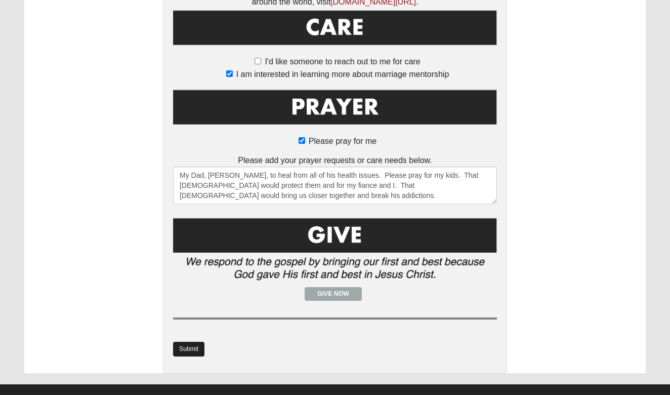
click at [189, 341] on link "Submit" at bounding box center [188, 348] width 31 height 15
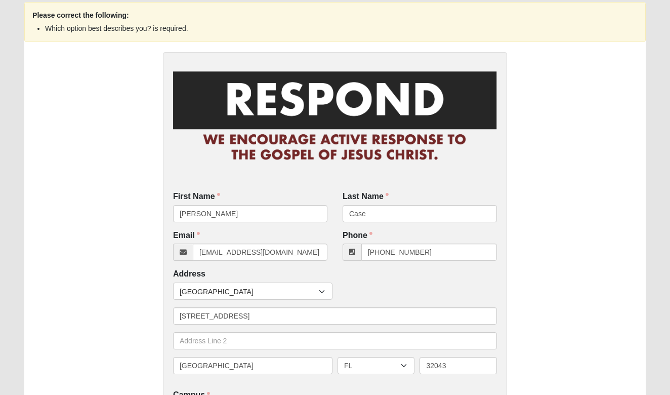
scroll to position [218, 0]
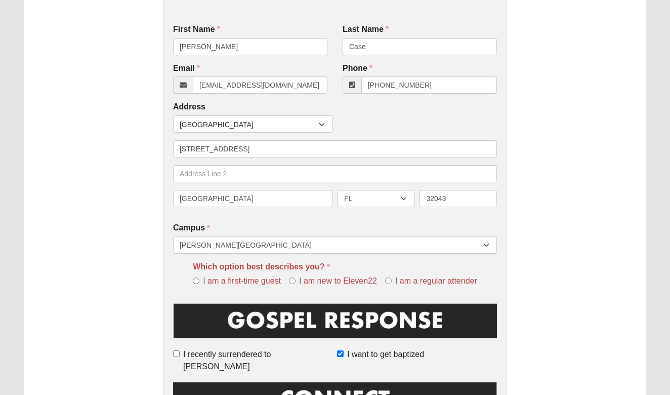
click at [387, 275] on label "I am a regular attender" at bounding box center [431, 281] width 92 height 12
click at [387, 277] on input "I am a regular attender" at bounding box center [388, 280] width 7 height 7
radio input "true"
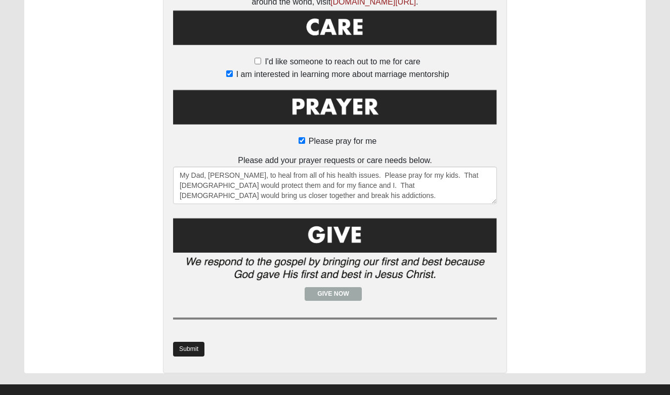
click at [186, 341] on link "Submit" at bounding box center [188, 348] width 31 height 15
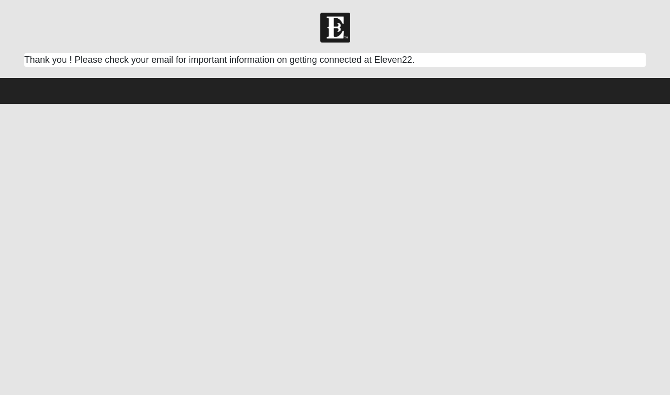
scroll to position [0, 0]
drag, startPoint x: 186, startPoint y: 331, endPoint x: 270, endPoint y: 277, distance: 99.2
click at [192, 104] on html "Log In Respond Card Error Work Entry 08131" at bounding box center [335, 52] width 670 height 104
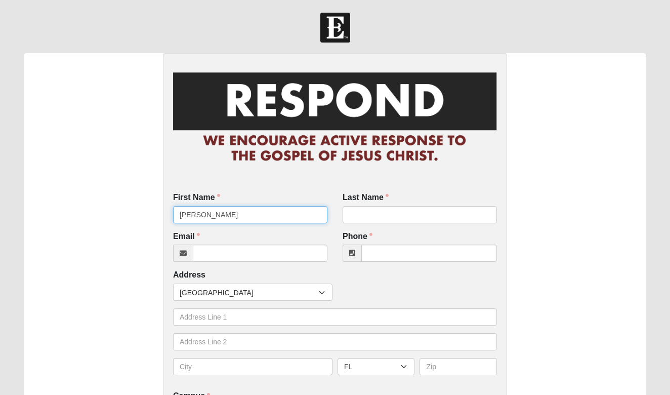
type input "[PERSON_NAME]"
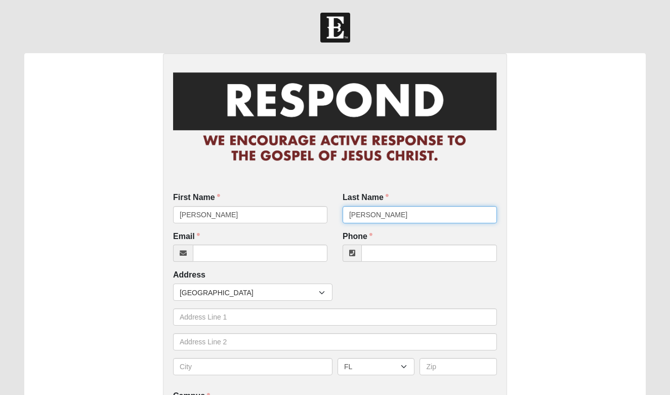
type input "[PERSON_NAME]"
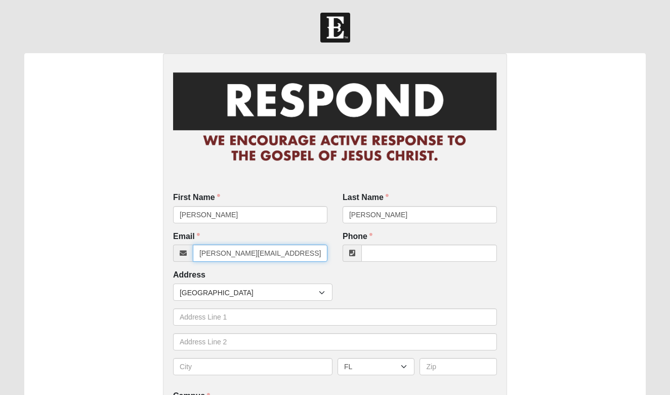
type input "[PERSON_NAME][EMAIL_ADDRESS][DOMAIN_NAME]"
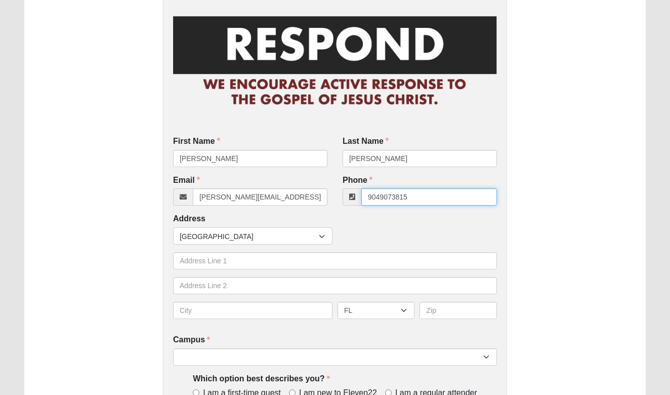
scroll to position [57, 0]
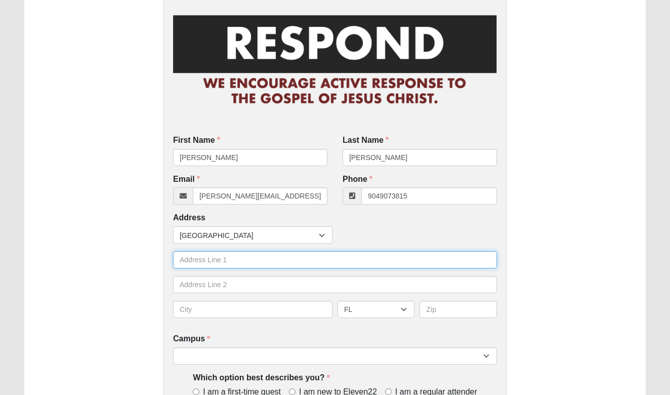
type input "[PHONE_NUMBER]"
type input "4196 CR 15 A"
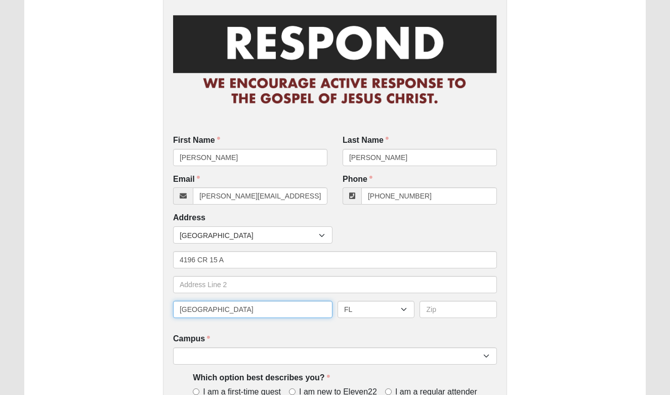
type input "Green Cove Springs"
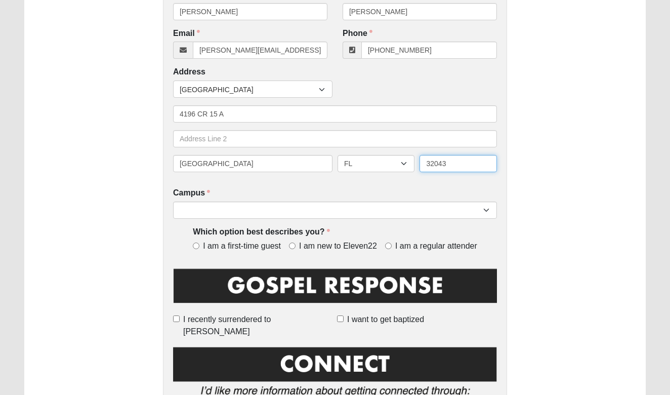
scroll to position [205, 0]
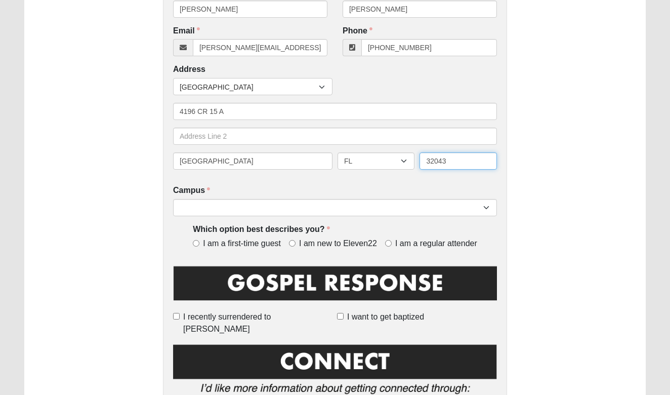
type input "32043"
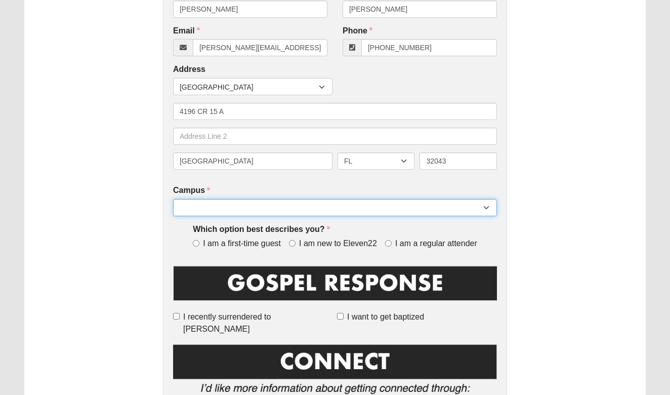
select select "4"
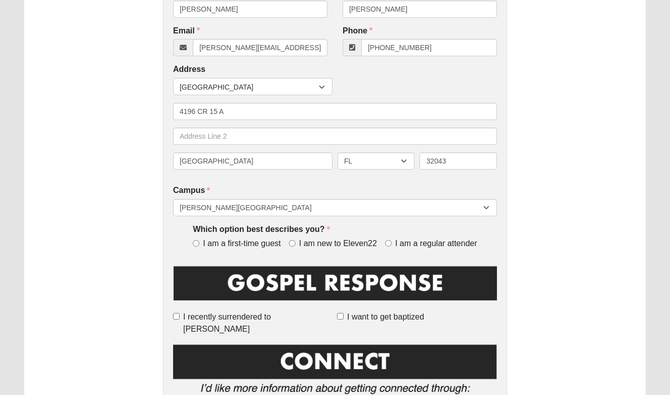
click at [292, 241] on input "I am new to Eleven22" at bounding box center [292, 243] width 7 height 7
radio input "true"
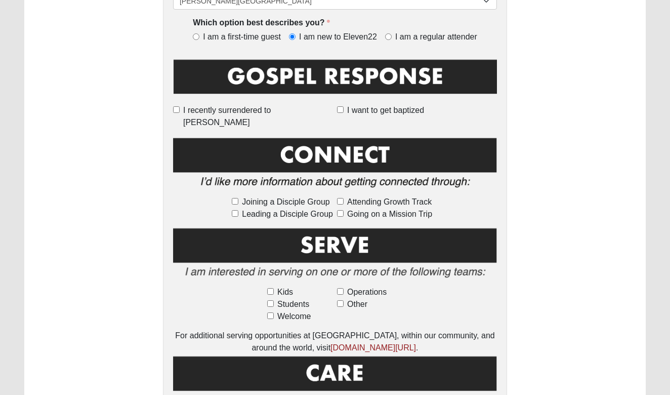
scroll to position [412, 0]
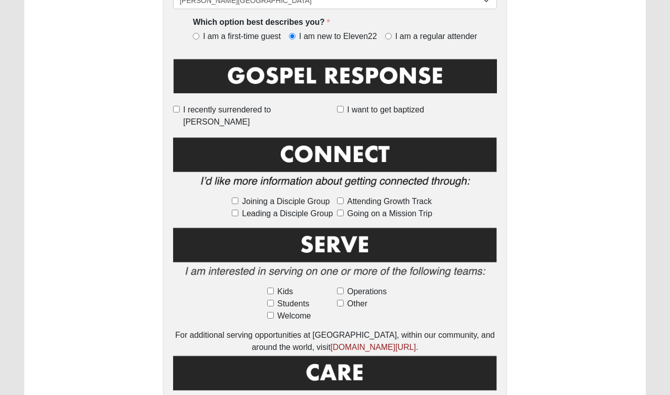
click at [268, 312] on input "Welcome" at bounding box center [270, 315] width 7 height 7
checkbox input "true"
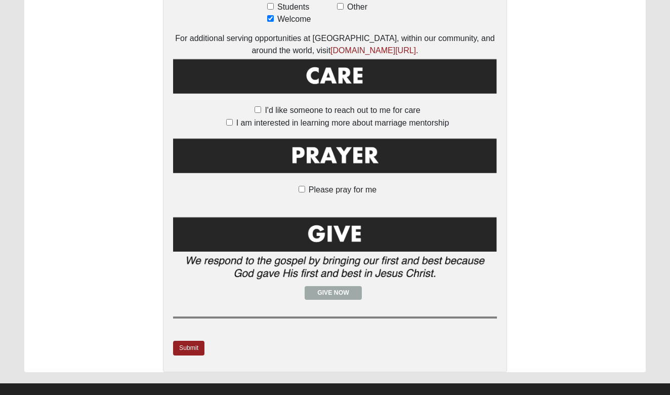
scroll to position [708, 0]
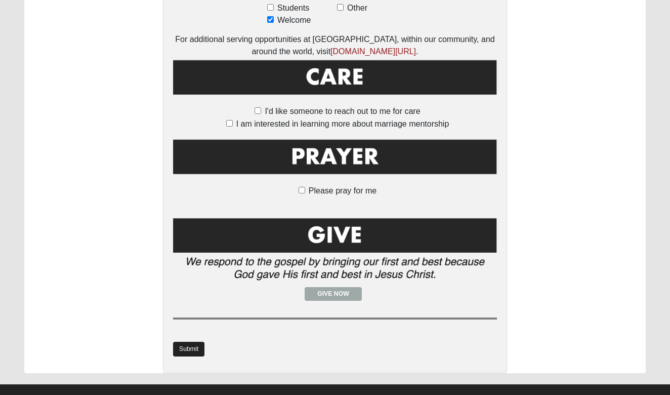
click at [189, 341] on link "Submit" at bounding box center [188, 348] width 31 height 15
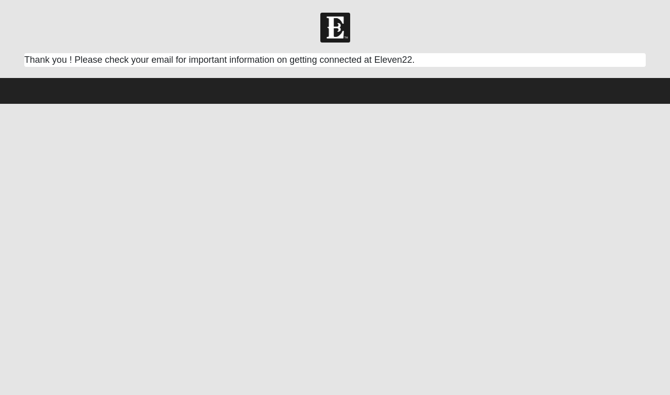
scroll to position [0, 0]
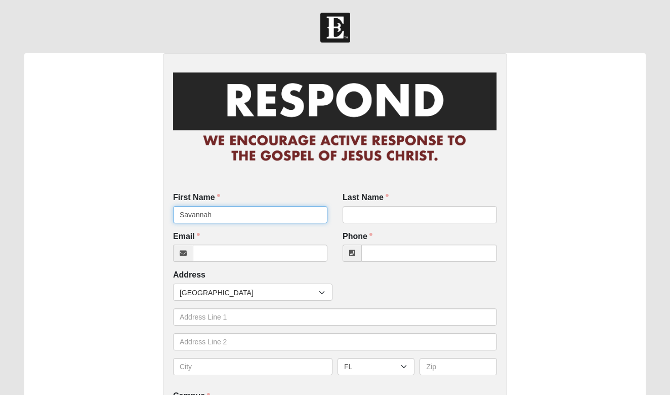
type input "Savannah"
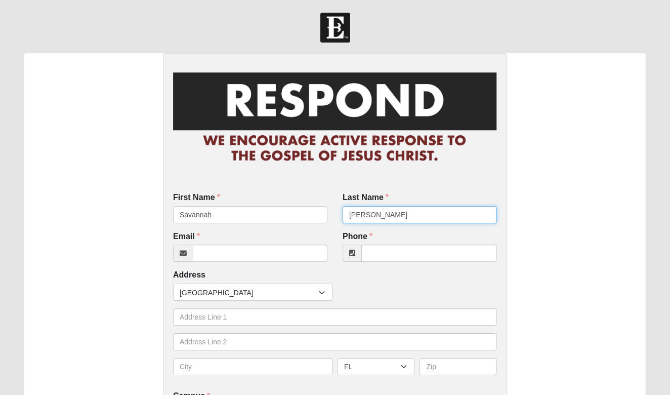
type input "[PERSON_NAME]"
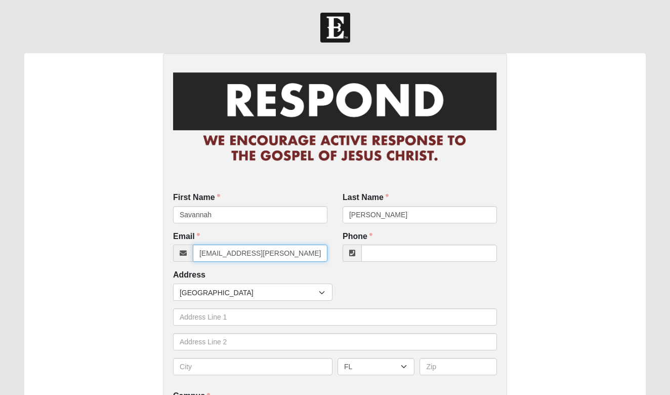
type input "[EMAIL_ADDRESS][PERSON_NAME][DOMAIN_NAME]"
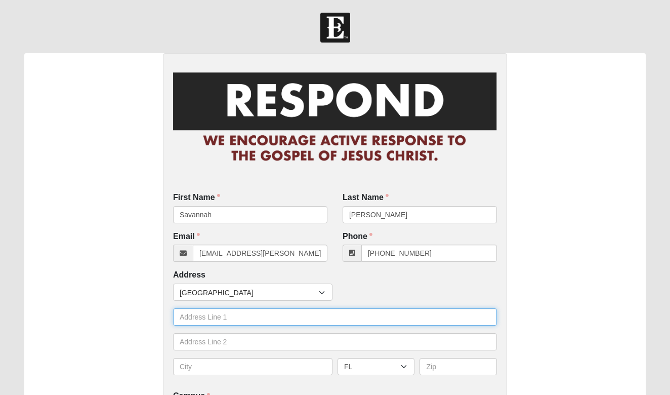
type input "(832) 579-6893"
type input "5712 Richmond Road"
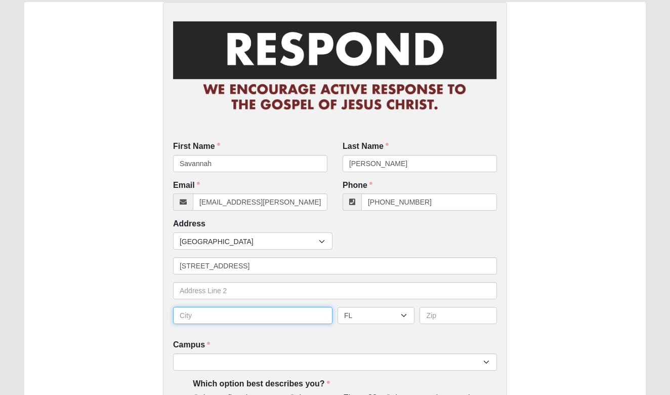
scroll to position [53, 0]
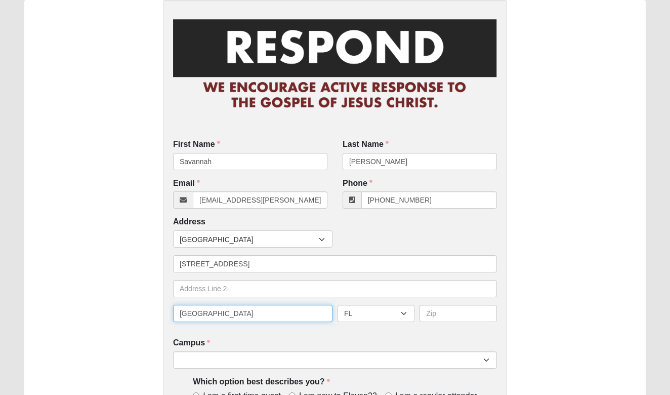
type input "Jacksonville"
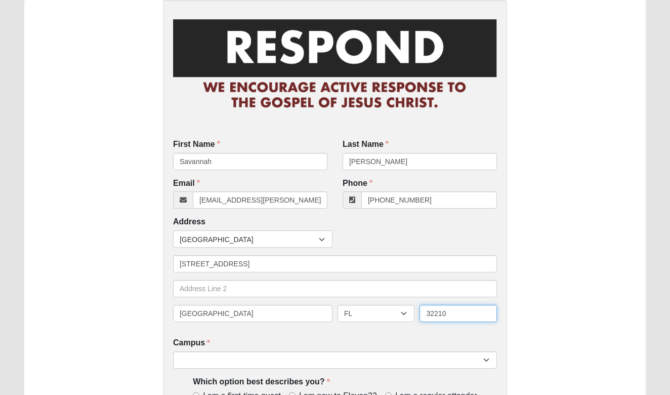
type input "32210"
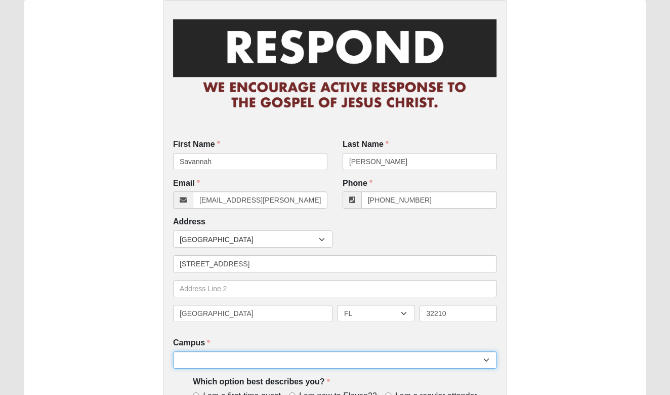
select select "4"
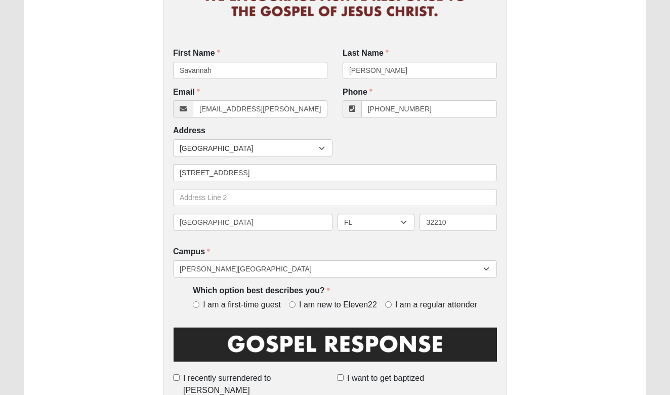
scroll to position [153, 0]
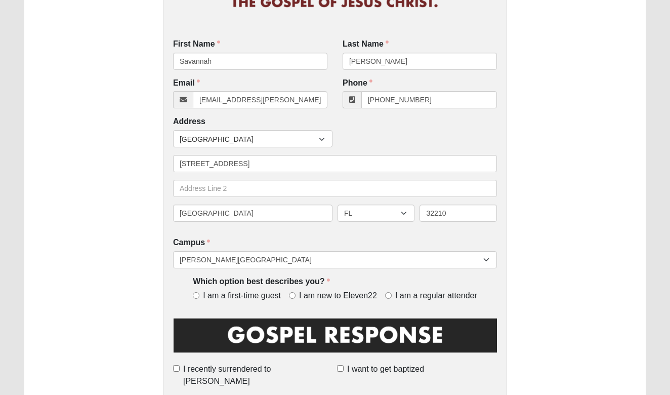
click at [196, 293] on input "I am a first-time guest" at bounding box center [196, 295] width 7 height 7
radio input "true"
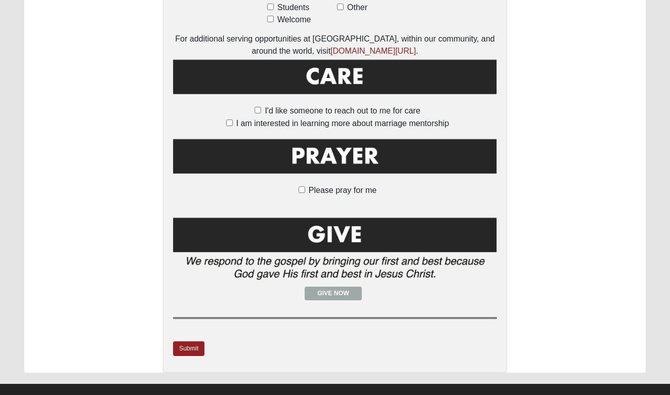
scroll to position [708, 0]
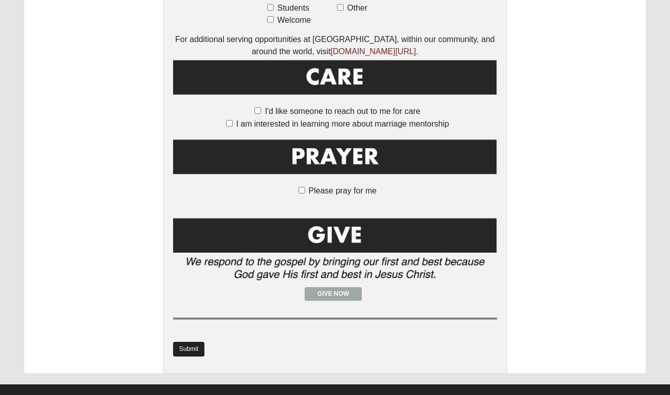
click at [192, 341] on link "Submit" at bounding box center [188, 348] width 31 height 15
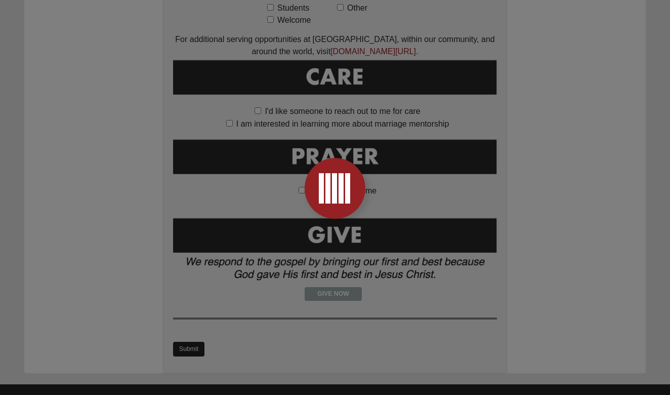
scroll to position [0, 0]
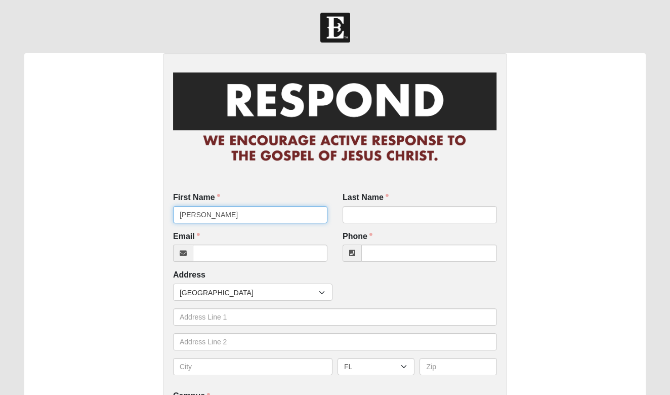
type input "[PERSON_NAME]"
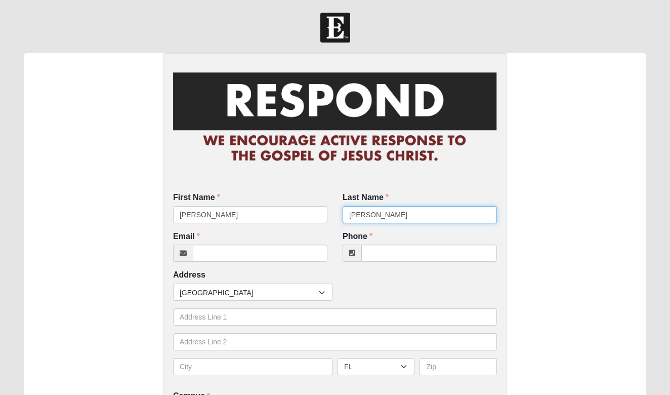
type input "[PERSON_NAME]"
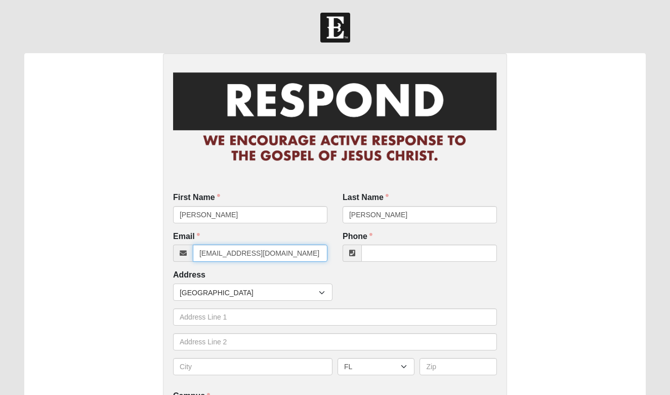
type input "[EMAIL_ADDRESS][DOMAIN_NAME]"
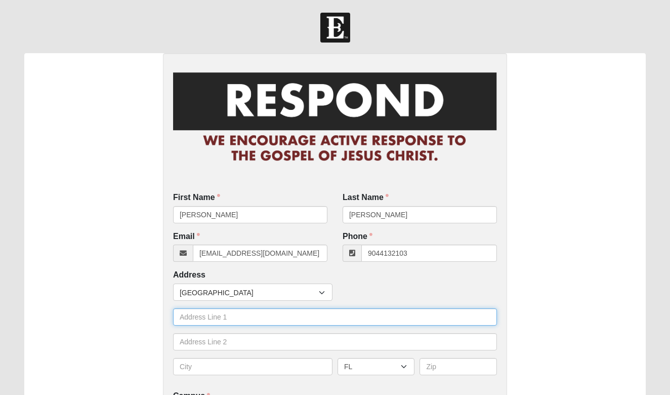
type input "[PHONE_NUMBER]"
type input "[STREET_ADDRESS]"
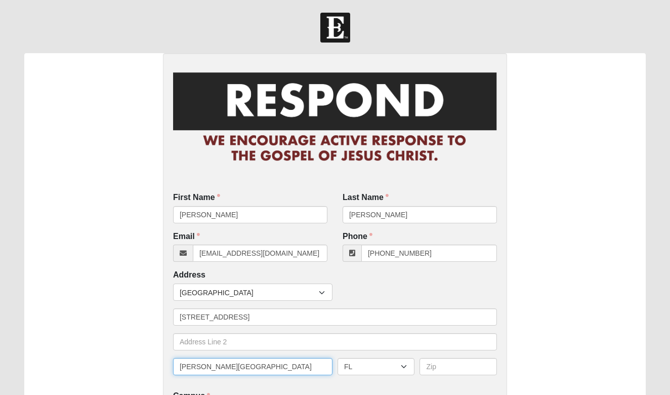
type input "[PERSON_NAME][GEOGRAPHIC_DATA]"
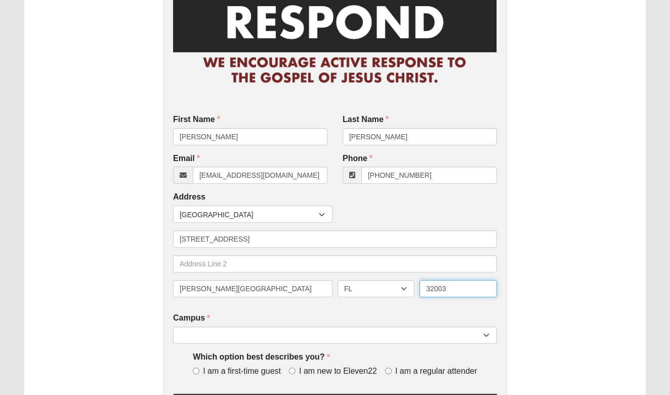
scroll to position [85, 0]
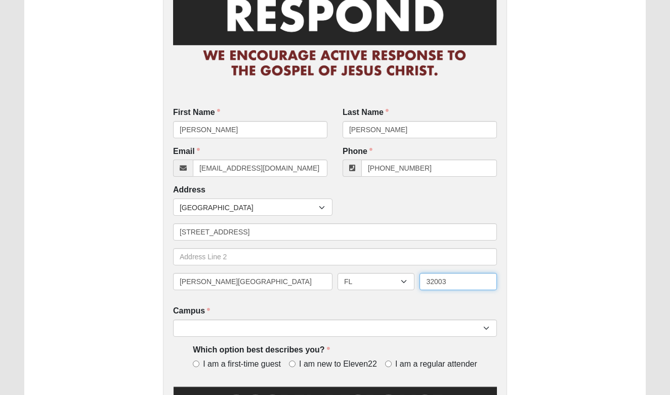
type input "32003"
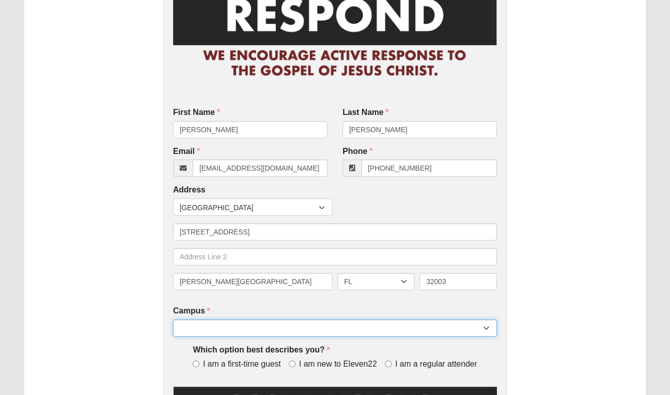
select select "4"
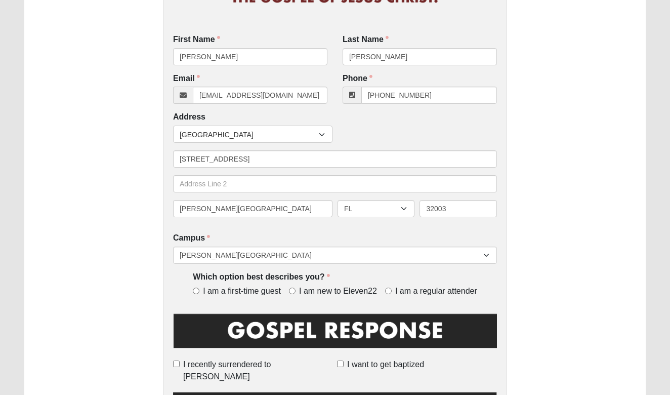
scroll to position [162, 0]
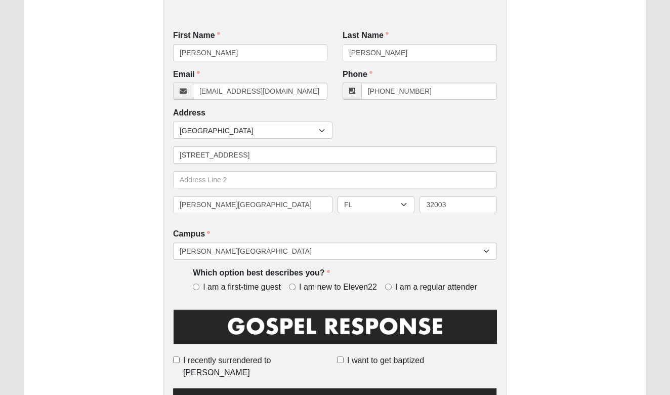
click at [196, 283] on input "I am a first-time guest" at bounding box center [196, 286] width 7 height 7
radio input "true"
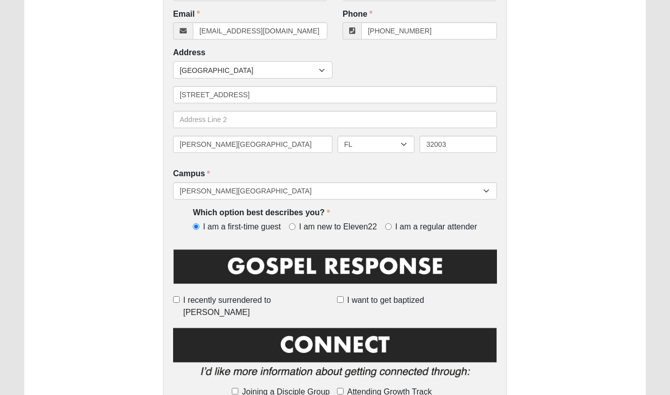
scroll to position [228, 0]
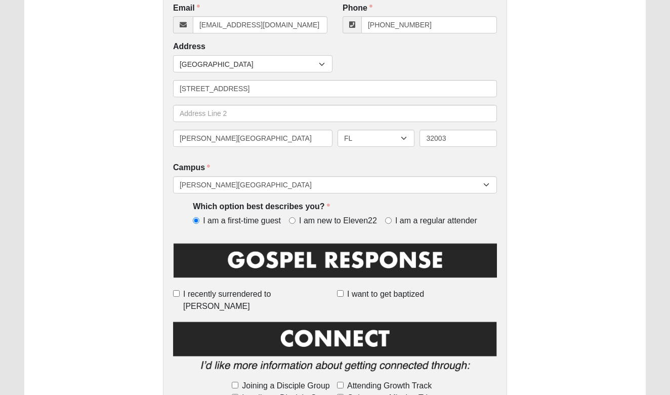
click at [341, 290] on input "I want to get baptized" at bounding box center [340, 293] width 7 height 7
checkbox input "true"
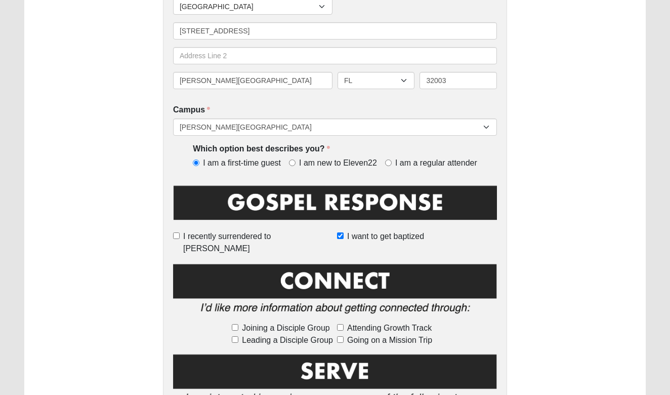
scroll to position [286, 0]
click at [340, 324] on input "Attending Growth Track" at bounding box center [340, 327] width 7 height 7
checkbox input "true"
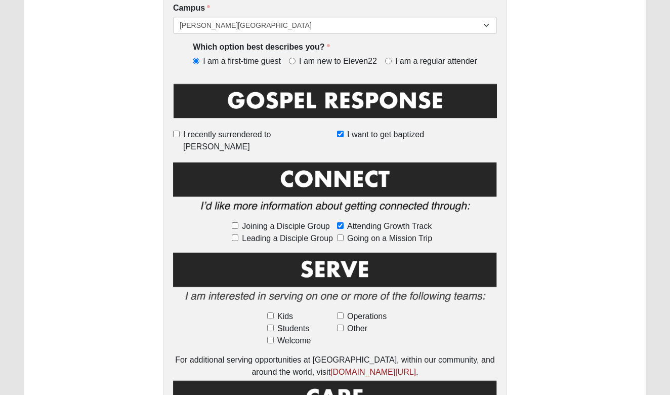
scroll to position [393, 0]
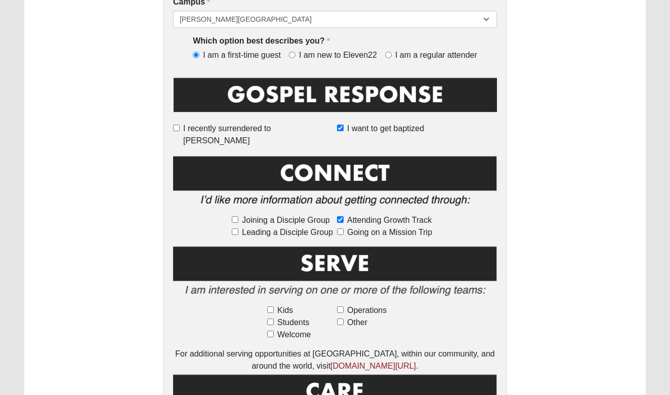
click at [340, 306] on input "Operations" at bounding box center [340, 309] width 7 height 7
checkbox input "true"
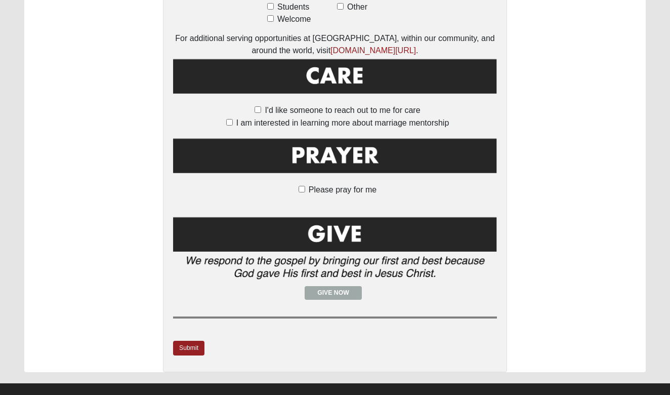
scroll to position [708, 0]
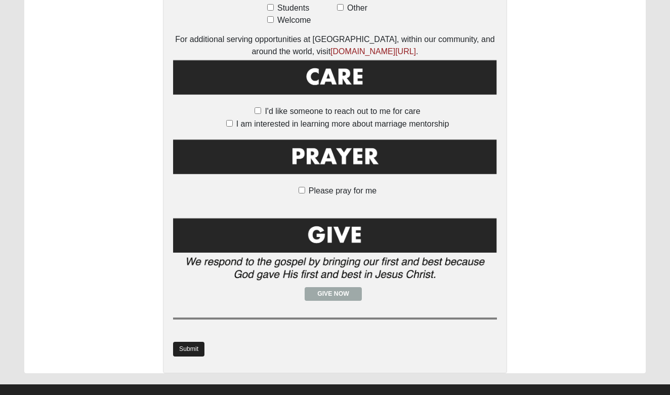
click at [190, 341] on link "Submit" at bounding box center [188, 348] width 31 height 15
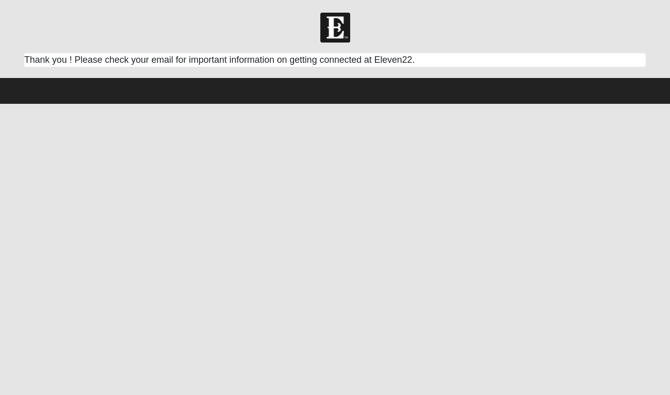
scroll to position [0, 0]
